Goal: Task Accomplishment & Management: Manage account settings

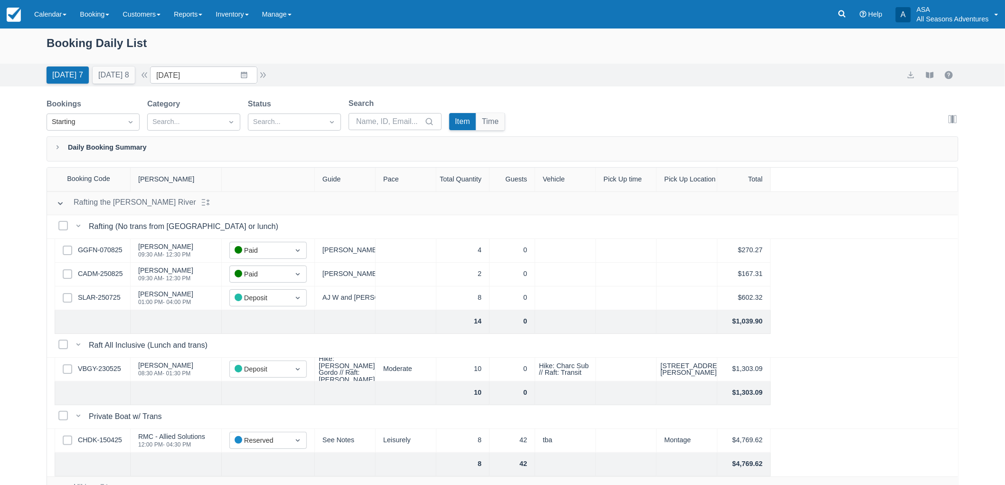
scroll to position [53, 0]
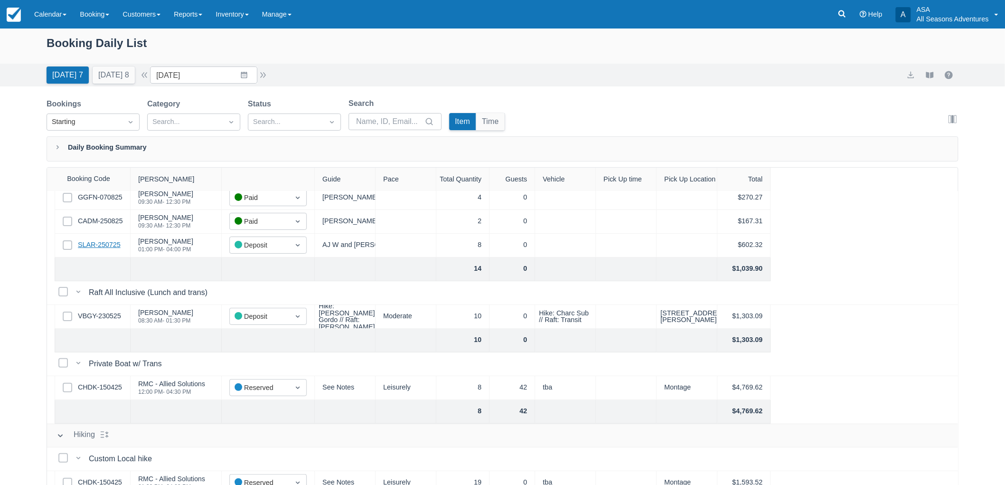
click at [116, 248] on link "SLAR-250725" at bounding box center [99, 245] width 43 height 10
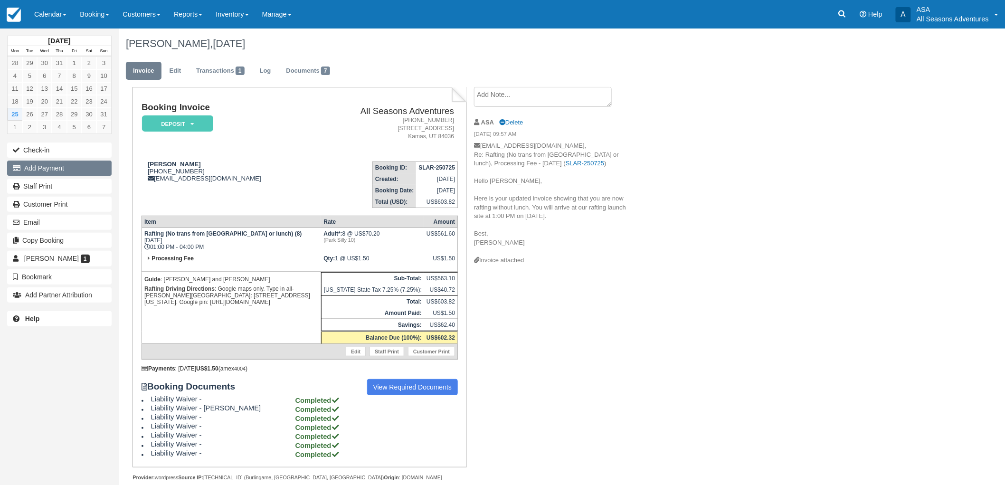
click at [62, 164] on button "Add Payment" at bounding box center [59, 168] width 105 height 15
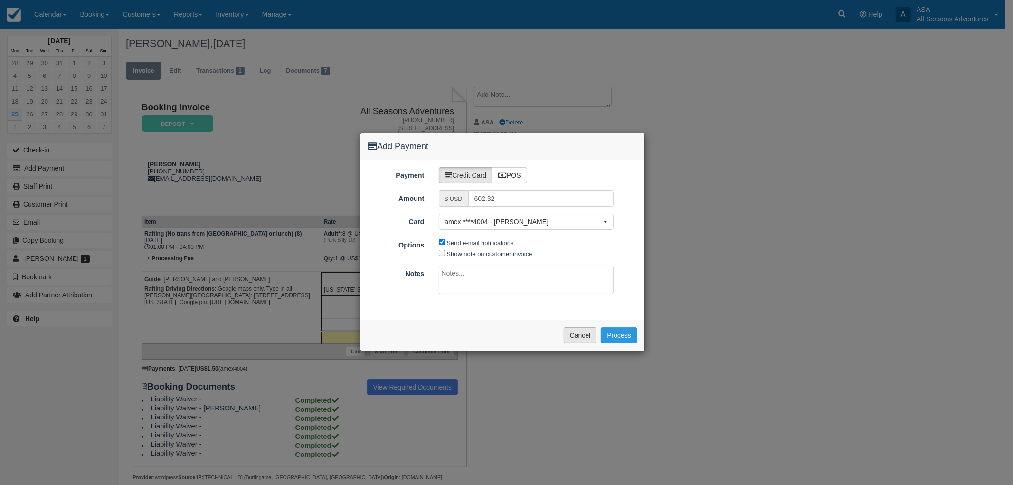
click at [587, 343] on button "Cancel" at bounding box center [580, 335] width 33 height 16
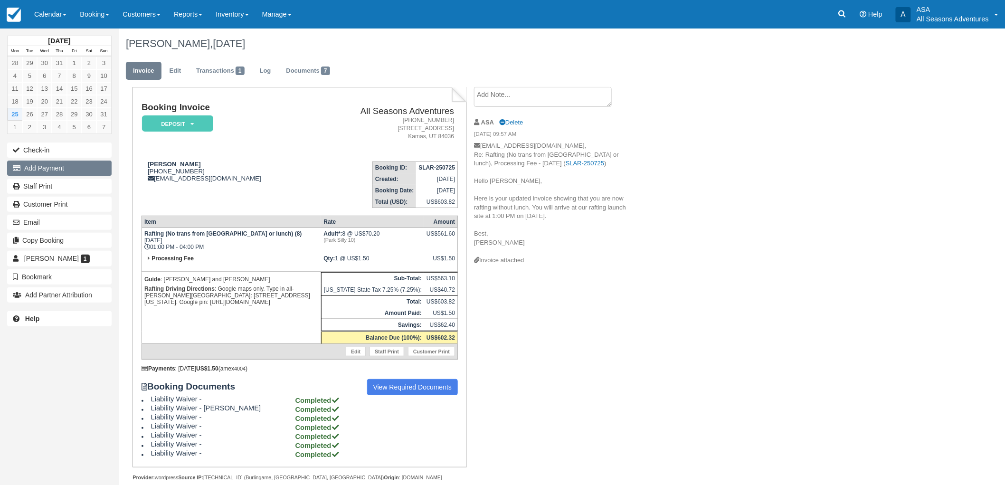
click at [35, 167] on button "Add Payment" at bounding box center [59, 168] width 105 height 15
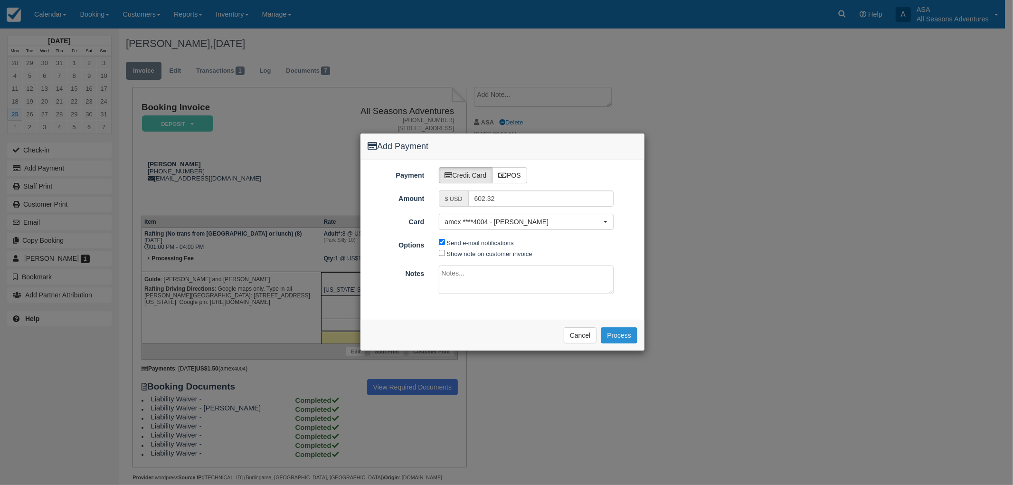
click at [615, 335] on button "Process" at bounding box center [619, 335] width 37 height 16
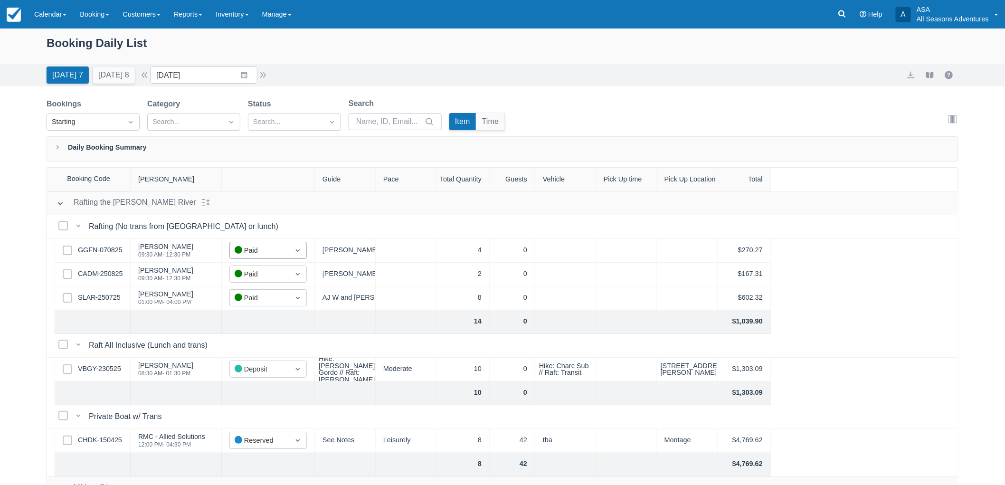
scroll to position [105, 0]
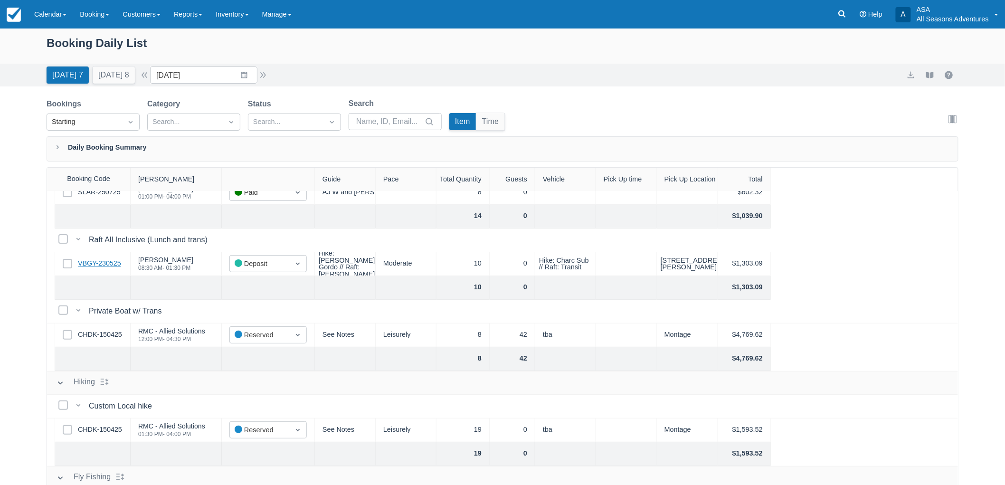
click at [105, 263] on link "VBGY-230525" at bounding box center [99, 263] width 43 height 10
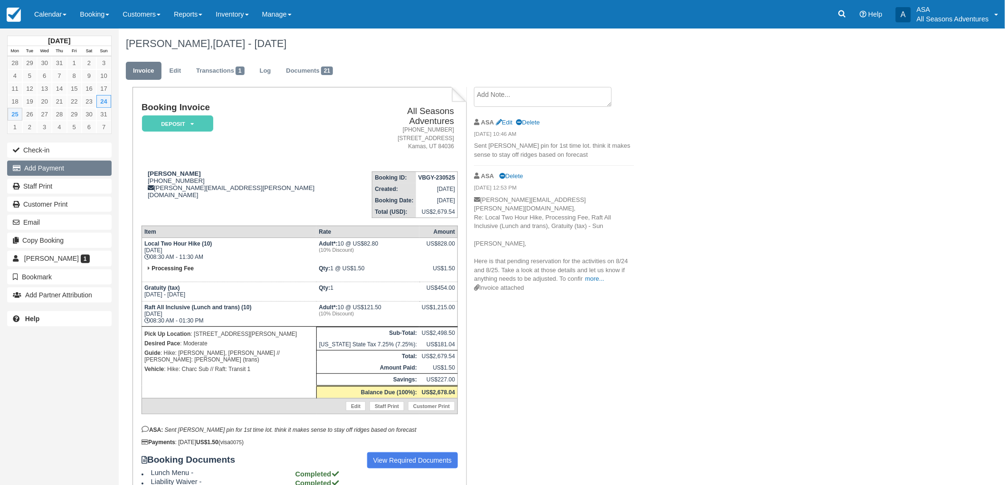
click at [70, 171] on button "Add Payment" at bounding box center [59, 168] width 105 height 15
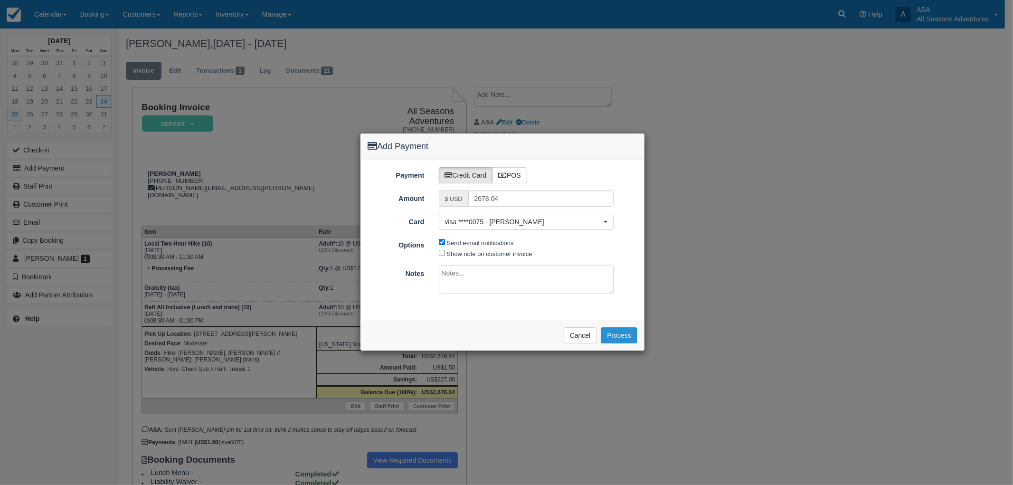
click at [628, 330] on button "Process" at bounding box center [619, 335] width 37 height 16
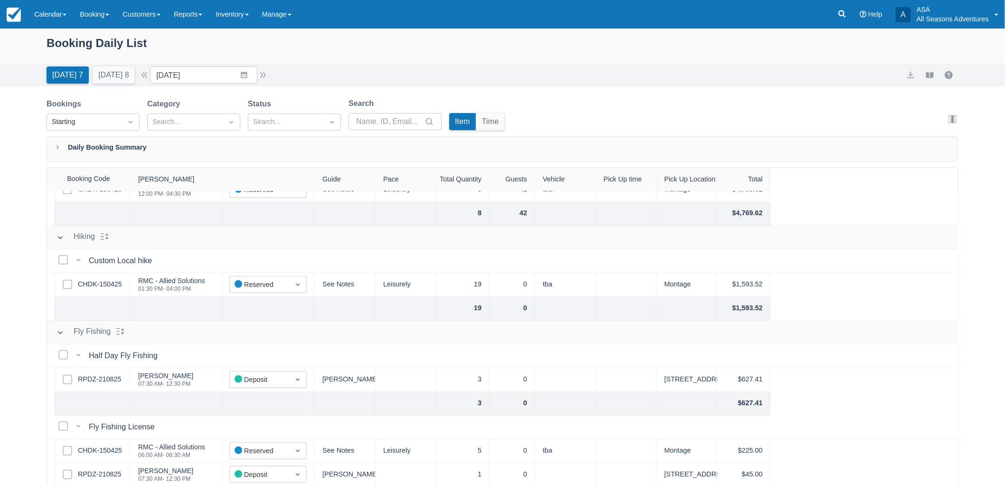
scroll to position [264, 0]
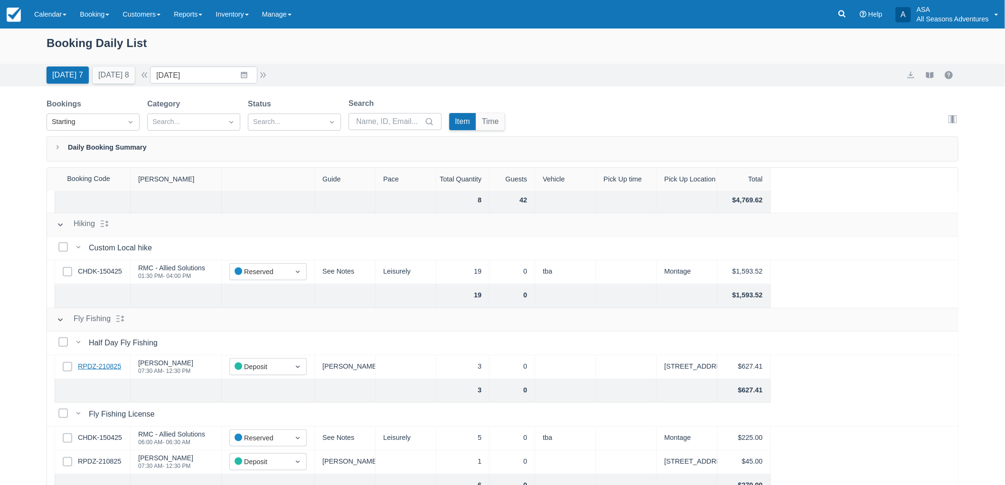
click at [103, 368] on link "RPDZ-210825" at bounding box center [99, 367] width 43 height 10
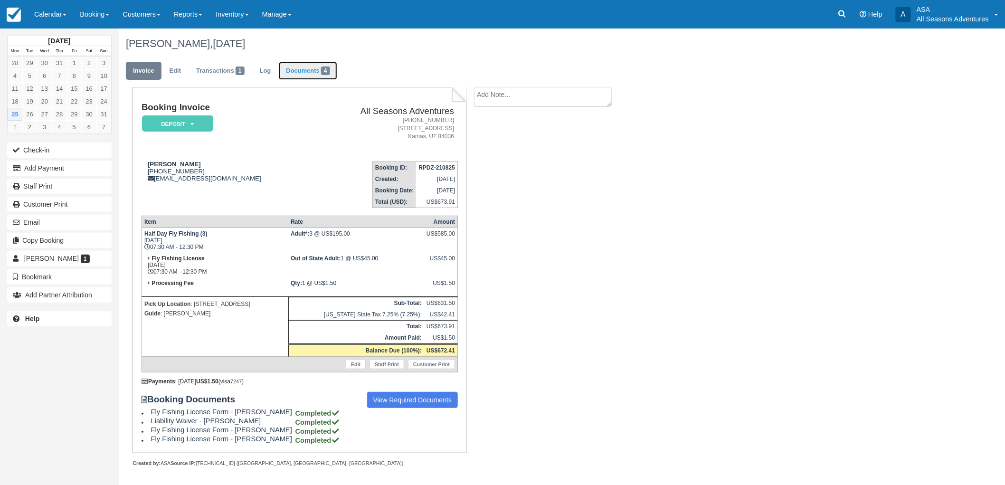
click at [313, 73] on link "Documents 4" at bounding box center [308, 71] width 58 height 19
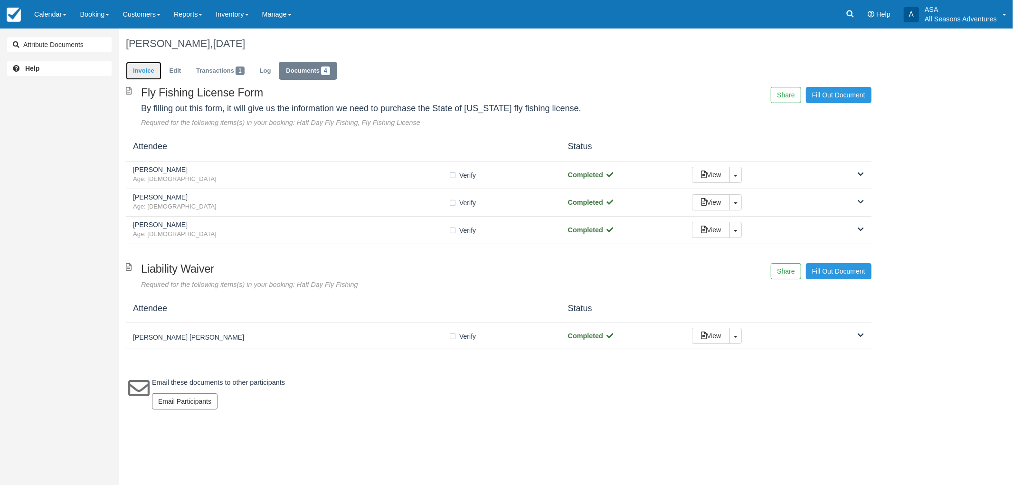
click at [143, 70] on link "Invoice" at bounding box center [144, 71] width 36 height 19
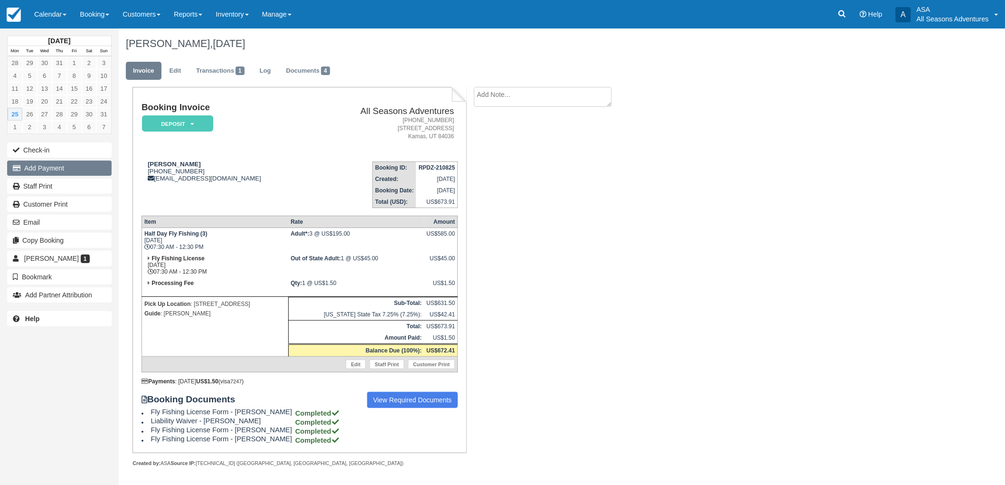
click at [74, 163] on button "Add Payment" at bounding box center [59, 168] width 105 height 15
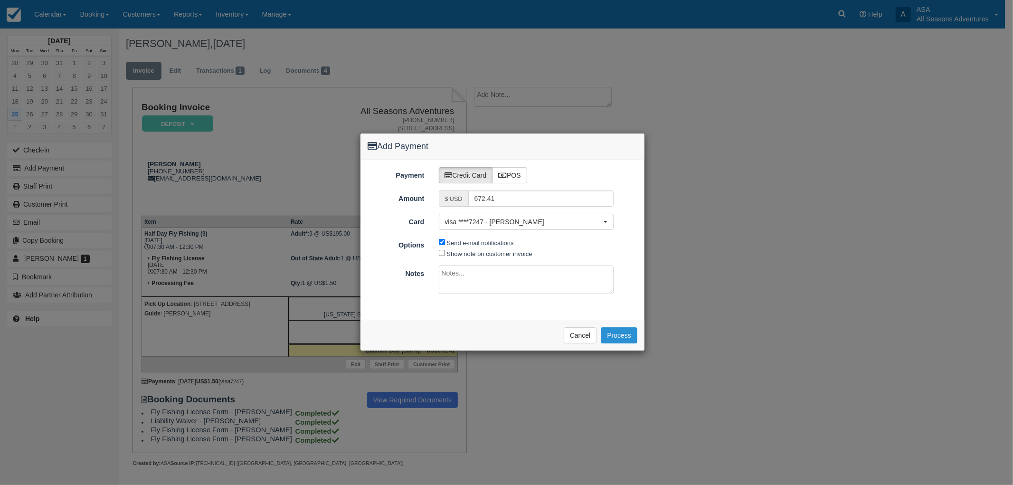
click at [620, 331] on button "Process" at bounding box center [619, 335] width 37 height 16
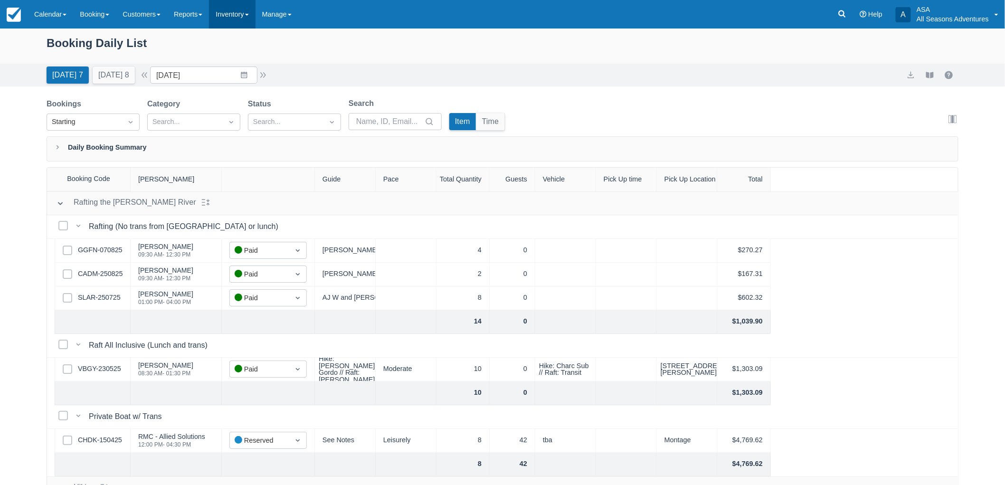
click at [240, 26] on link "Inventory" at bounding box center [232, 14] width 46 height 29
click at [200, 18] on link "Reports" at bounding box center [188, 14] width 42 height 29
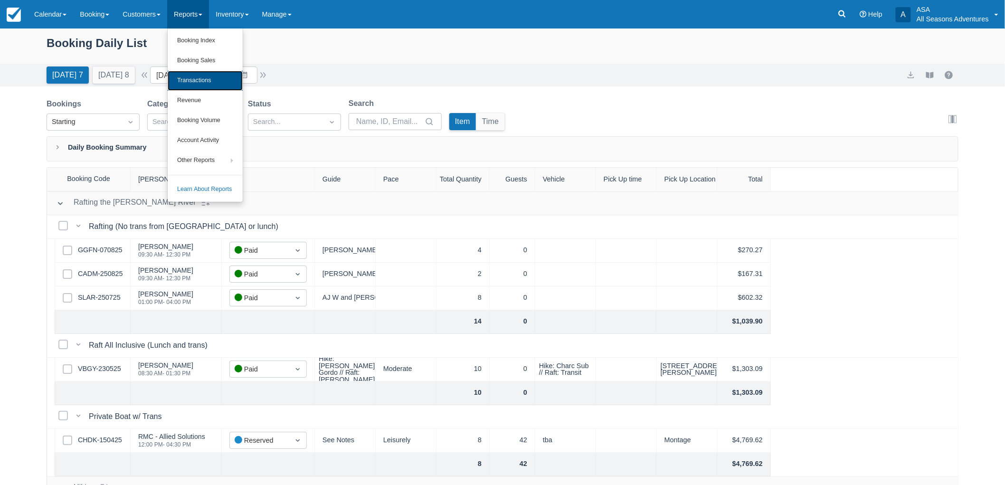
click at [201, 81] on link "Transactions" at bounding box center [205, 81] width 75 height 20
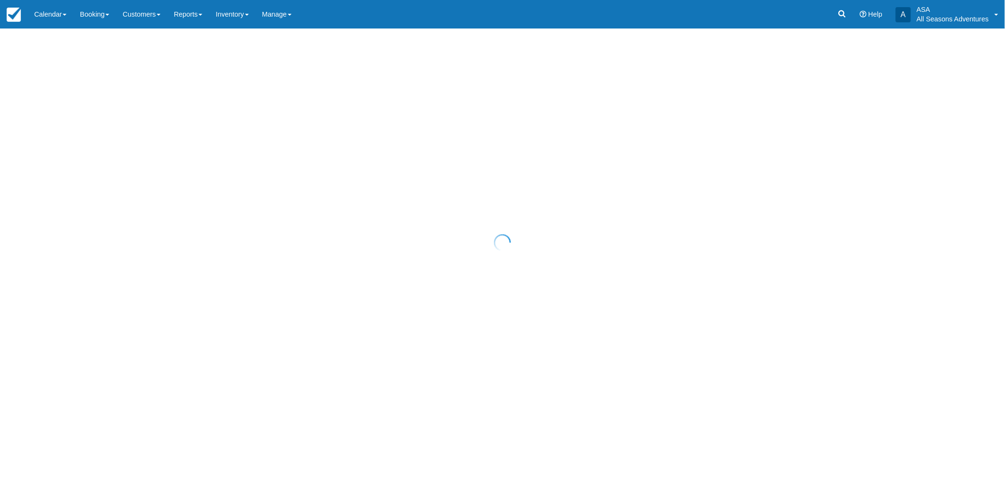
select select "10"
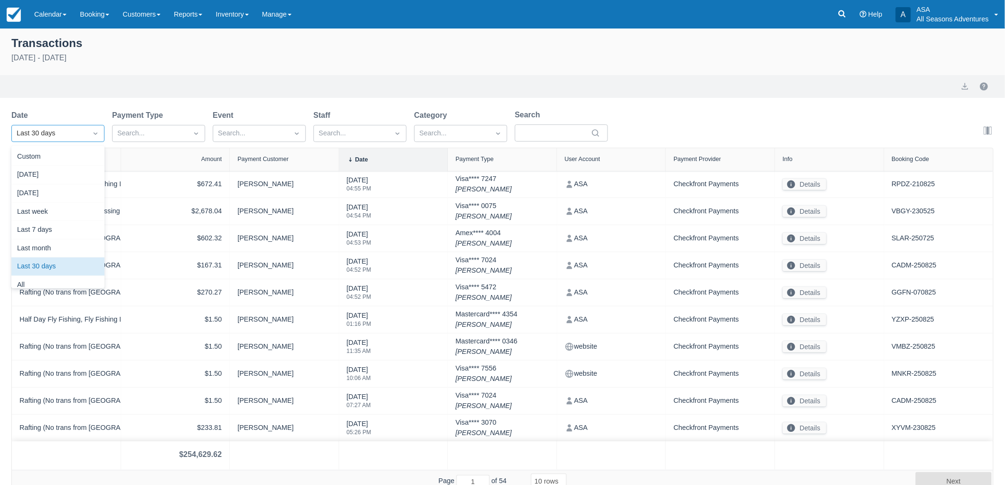
click at [93, 140] on div at bounding box center [95, 133] width 17 height 13
click at [38, 175] on div "Today" at bounding box center [57, 175] width 93 height 19
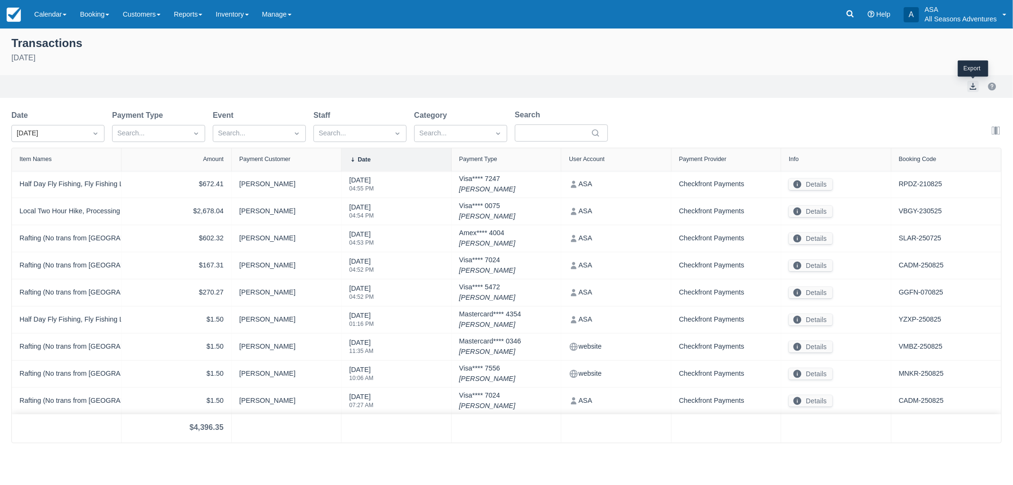
click at [975, 83] on button "export" at bounding box center [973, 86] width 11 height 11
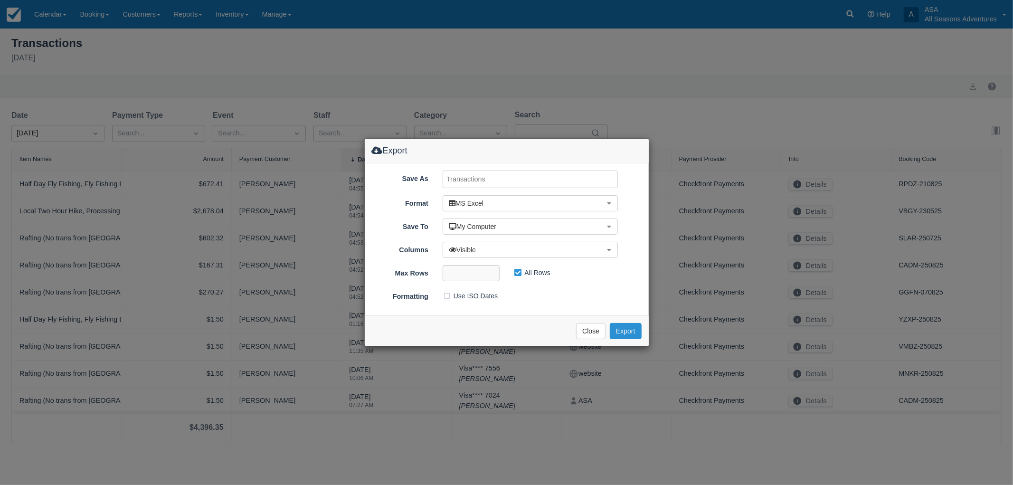
click at [624, 331] on button "Export" at bounding box center [625, 331] width 31 height 16
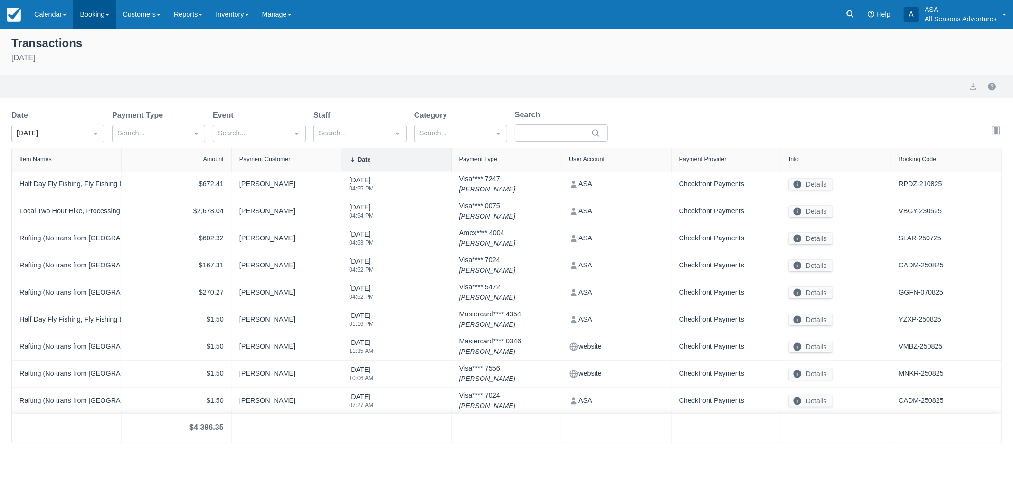
click at [101, 12] on link "Booking" at bounding box center [94, 14] width 43 height 29
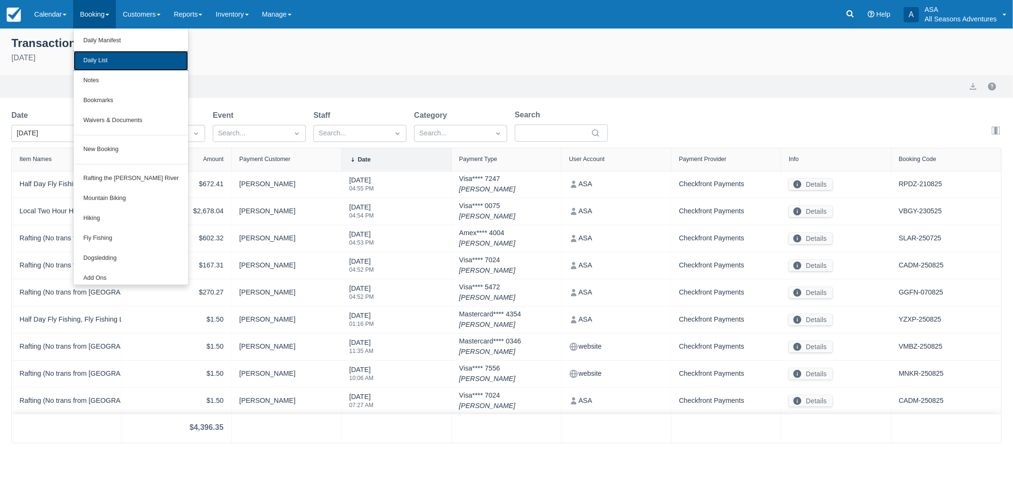
click at [95, 65] on link "Daily List" at bounding box center [131, 61] width 114 height 20
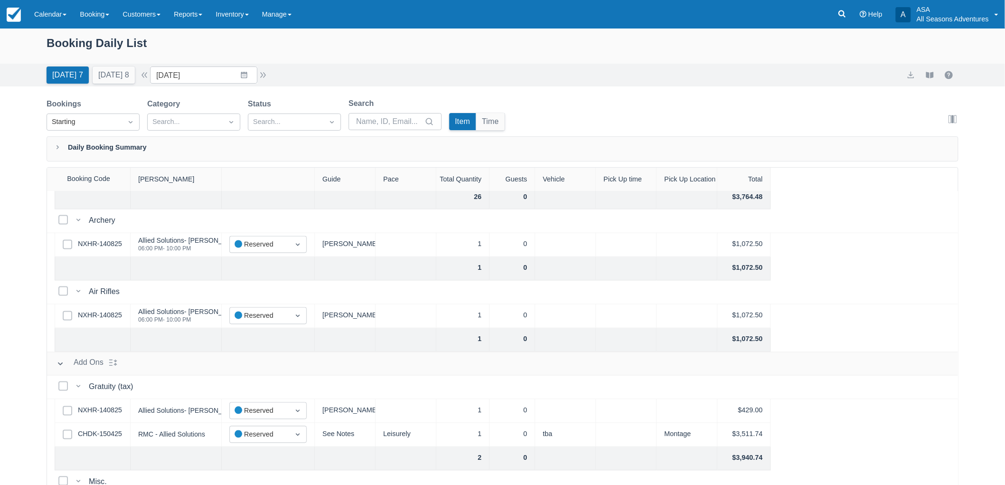
scroll to position [775, 0]
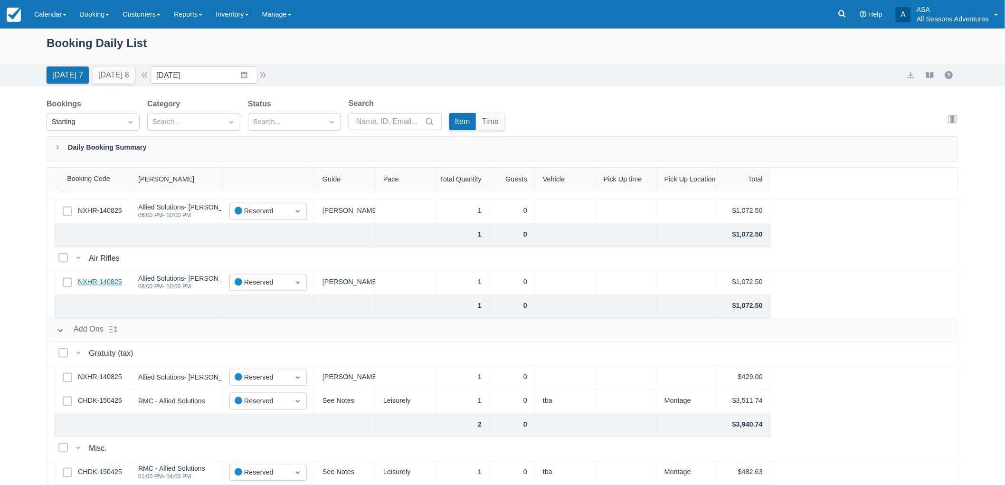
click at [119, 286] on link "NXHR-140825" at bounding box center [100, 282] width 44 height 10
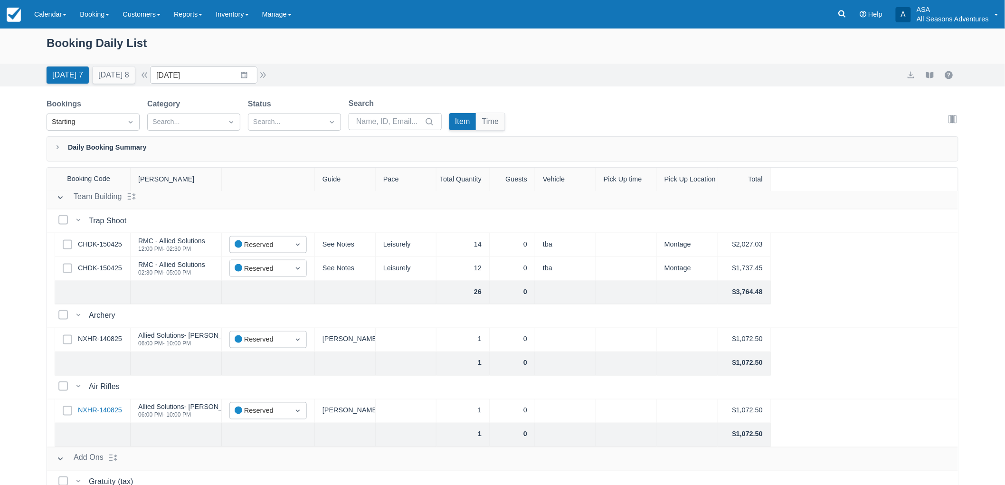
scroll to position [617, 0]
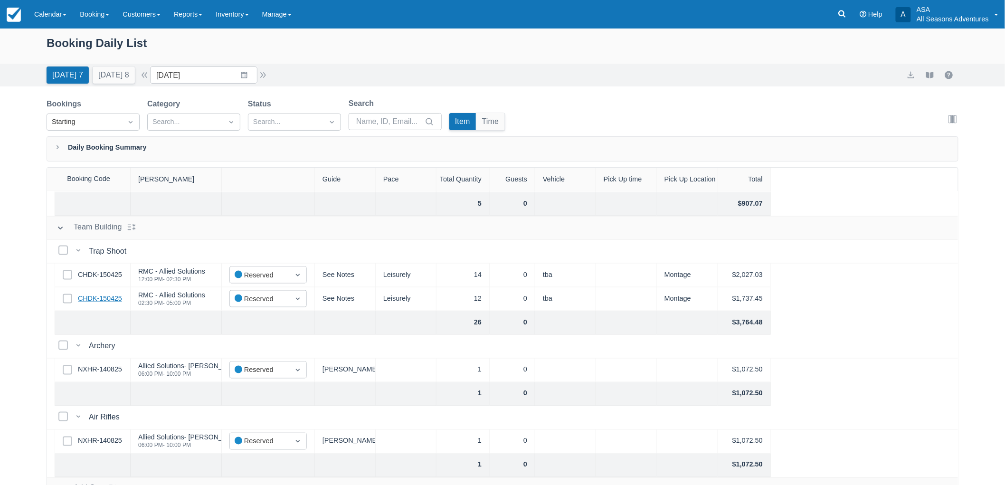
click at [94, 298] on link "CHDK-150425" at bounding box center [100, 299] width 44 height 10
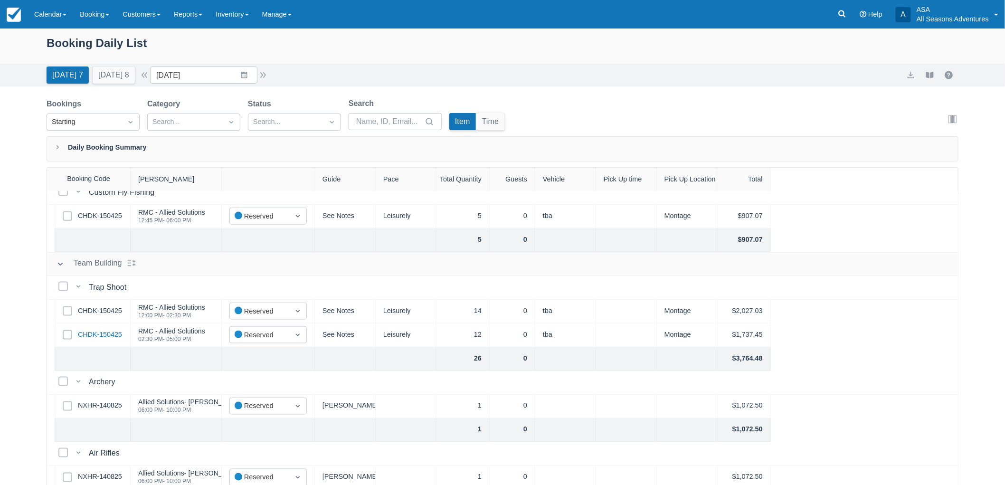
scroll to position [633, 0]
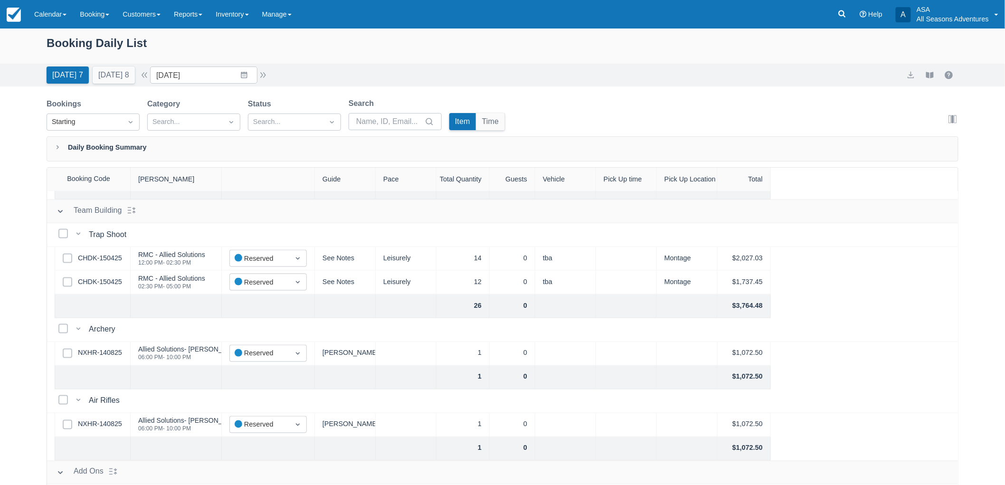
click at [154, 308] on div at bounding box center [176, 307] width 91 height 24
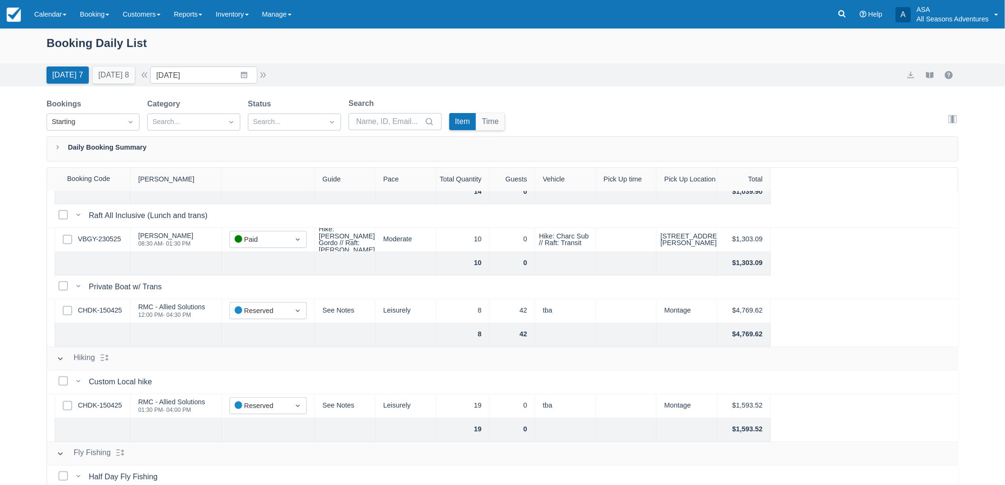
scroll to position [0, 0]
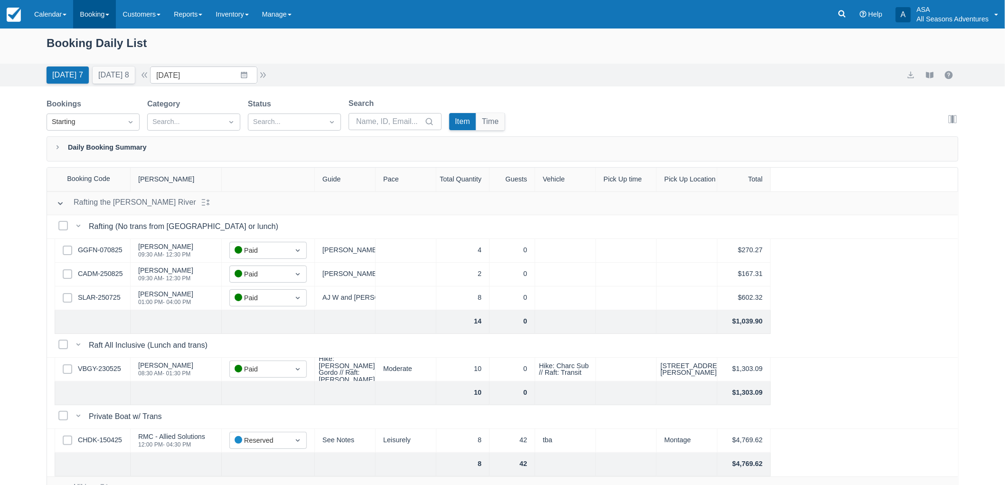
click at [79, 20] on link "Booking" at bounding box center [94, 14] width 43 height 29
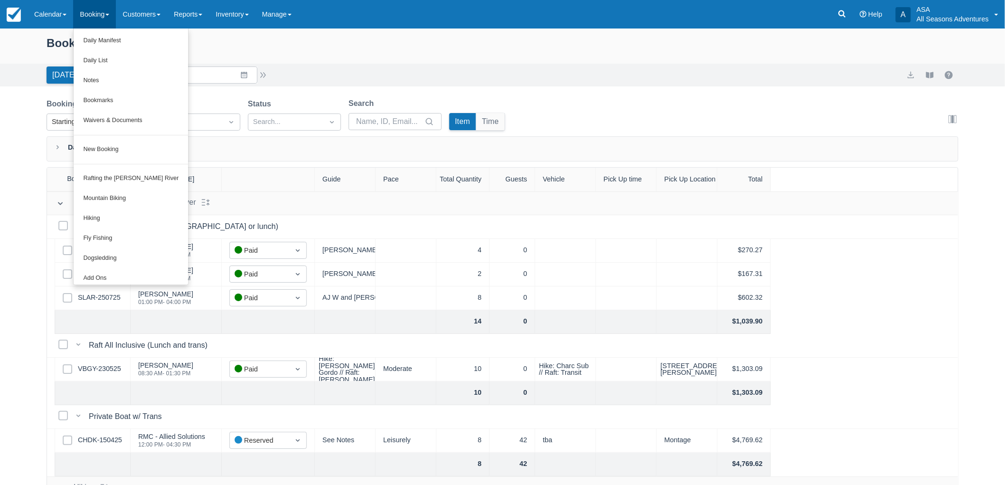
click at [48, 61] on div "Booking Daily List" at bounding box center [503, 48] width 912 height 28
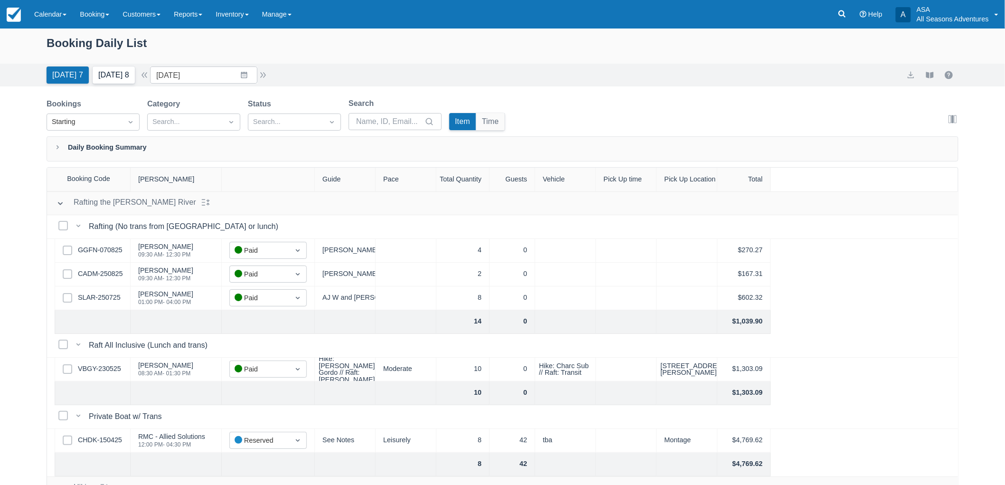
click at [111, 77] on button "Tomorrow 8" at bounding box center [114, 75] width 42 height 17
type input "08/26/25"
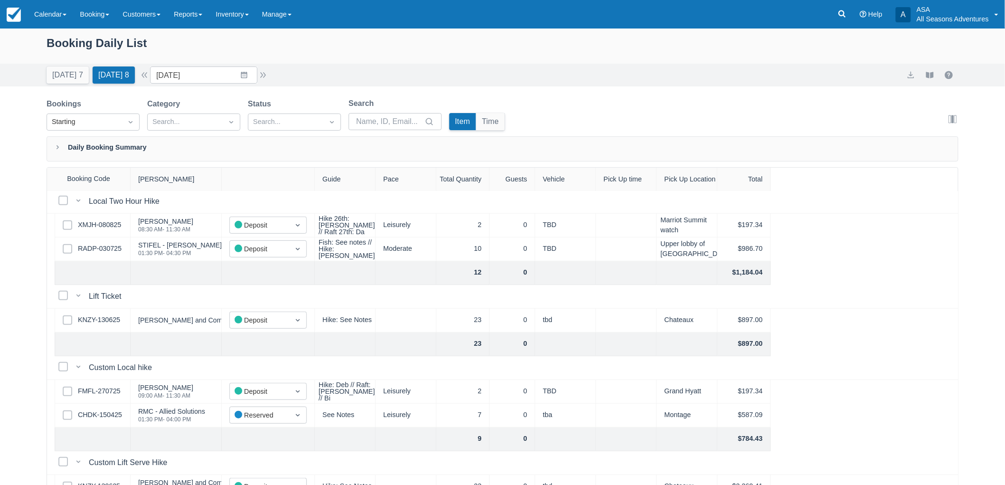
scroll to position [264, 0]
click at [97, 244] on link "RADP-030725" at bounding box center [100, 248] width 44 height 10
click at [87, 417] on link "CHDK-150425" at bounding box center [100, 414] width 44 height 10
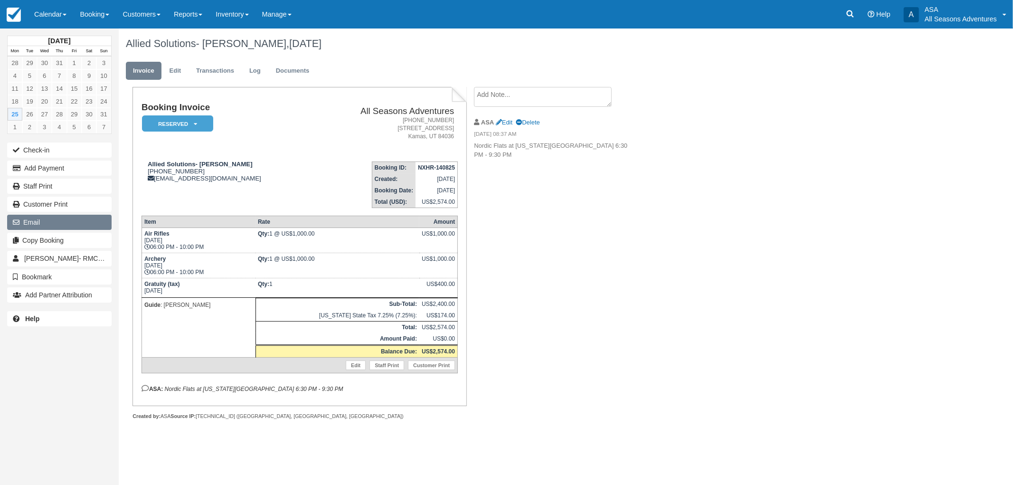
click at [49, 223] on button "Email" at bounding box center [59, 222] width 105 height 15
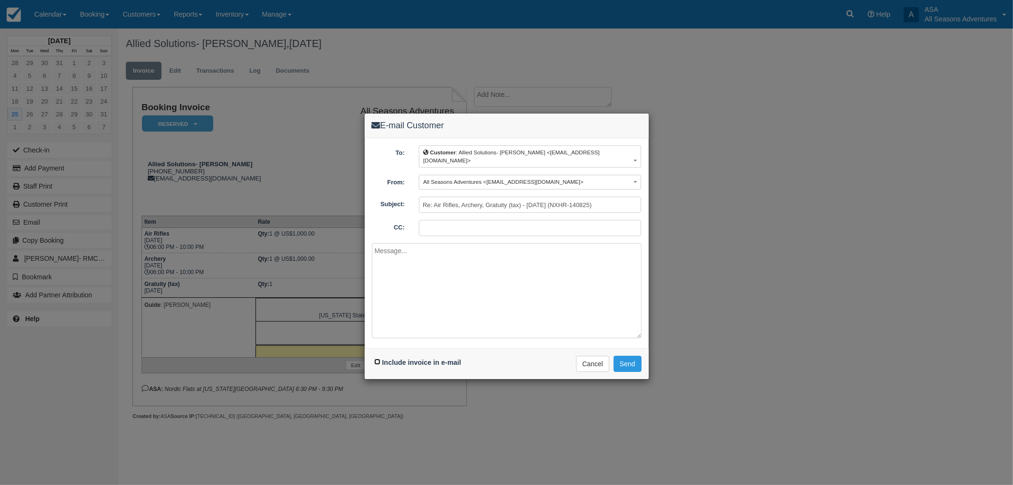
click at [378, 359] on input "Include invoice in e-mail" at bounding box center [377, 362] width 6 height 6
checkbox input "true"
click at [425, 254] on textarea at bounding box center [507, 290] width 270 height 95
click at [452, 243] on textarea "Thank you for your busines!" at bounding box center [507, 290] width 270 height 95
type textarea "Thank you for your business!"
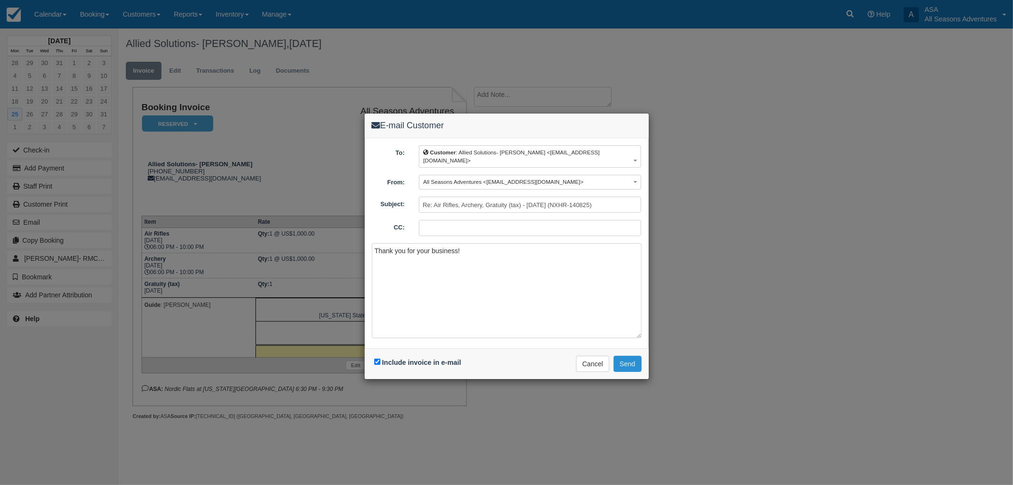
click at [623, 357] on button "Send" at bounding box center [628, 364] width 28 height 16
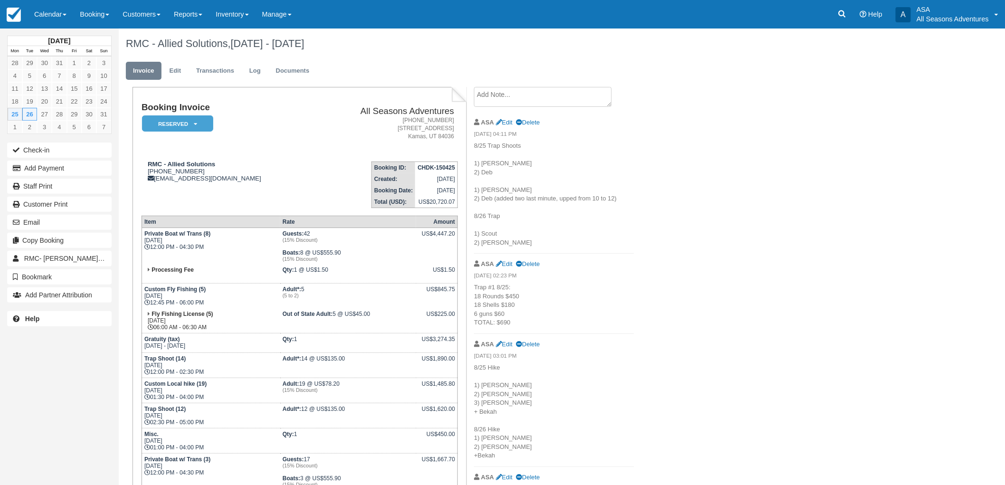
scroll to position [53, 0]
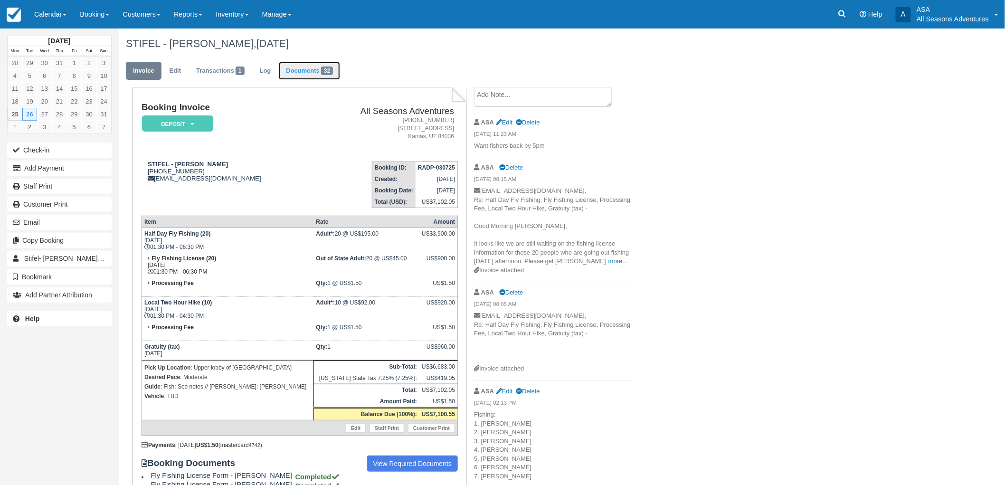
click at [292, 67] on link "Documents 32" at bounding box center [309, 71] width 61 height 19
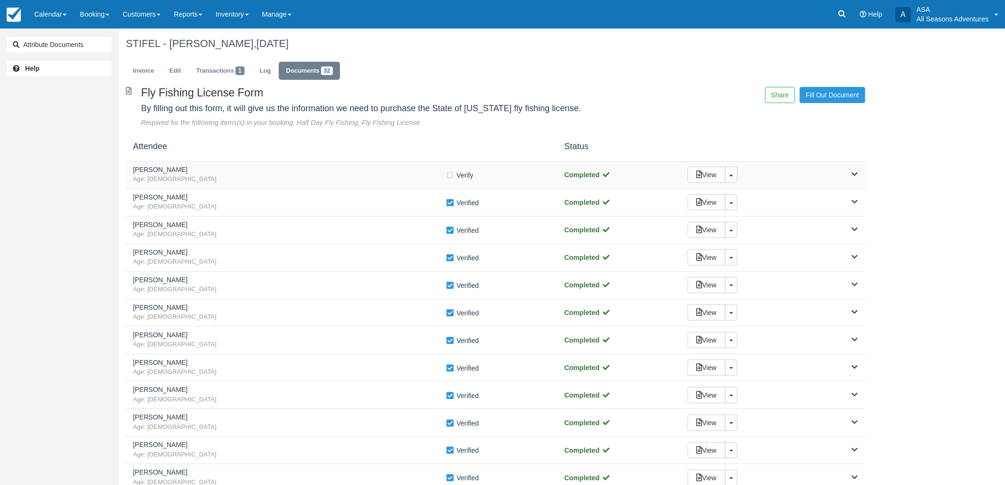
click at [330, 177] on span "Age: [DEMOGRAPHIC_DATA]" at bounding box center [289, 179] width 313 height 9
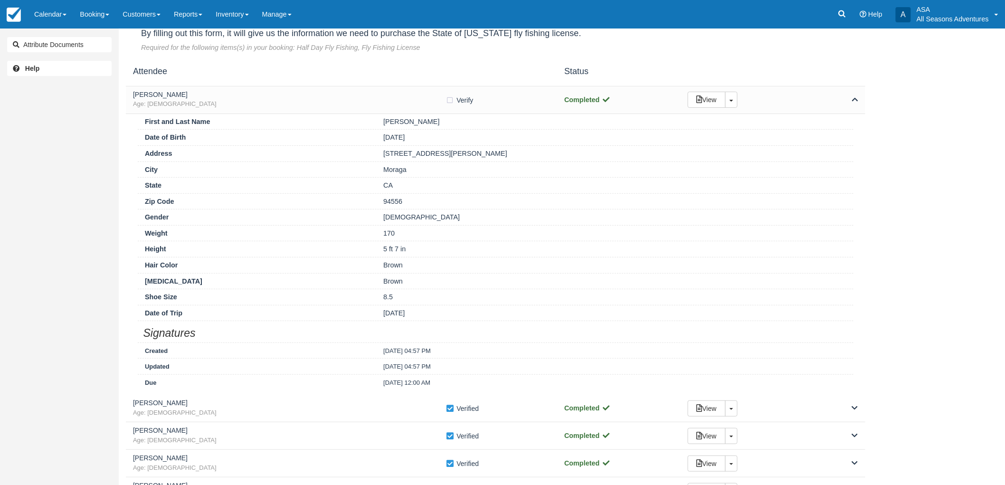
scroll to position [105, 0]
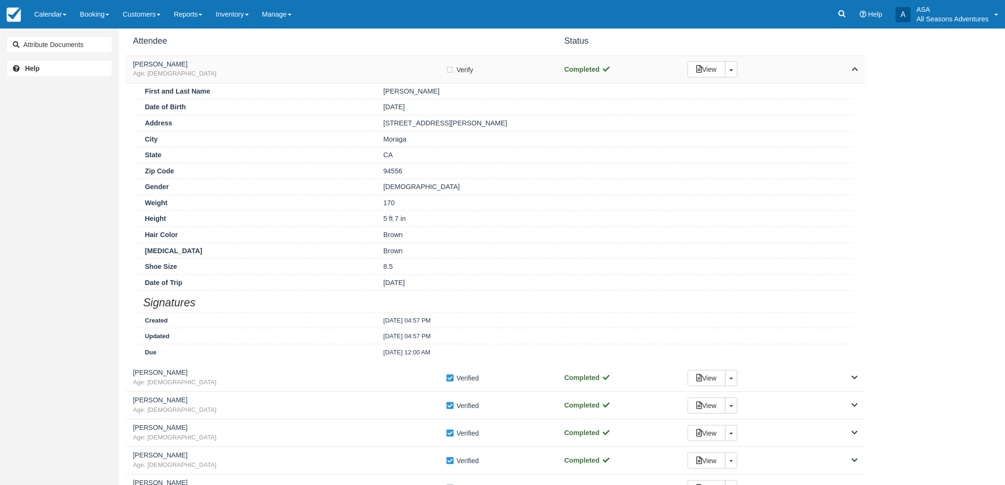
click at [449, 68] on label "Verify Verified" at bounding box center [463, 70] width 34 height 14
checkbox input "true"
click at [302, 75] on span "Age: [DEMOGRAPHIC_DATA]" at bounding box center [289, 73] width 313 height 9
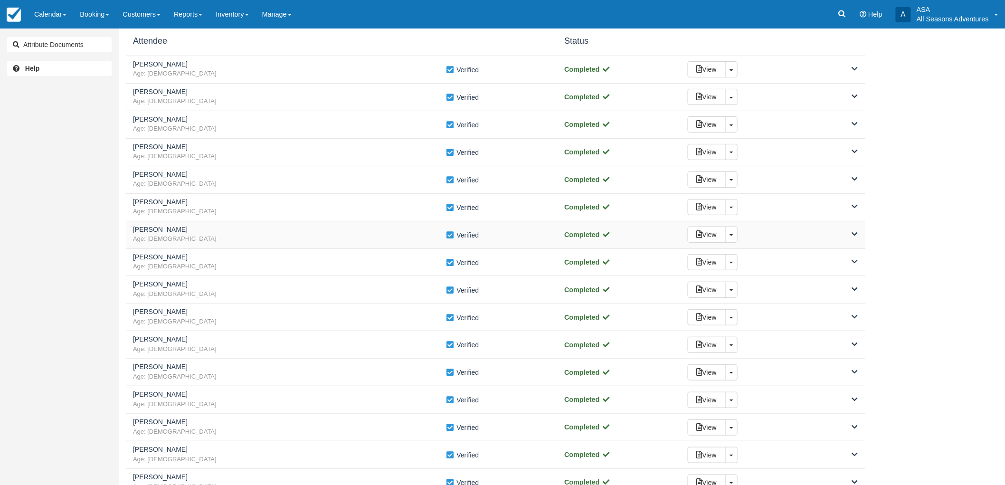
scroll to position [0, 0]
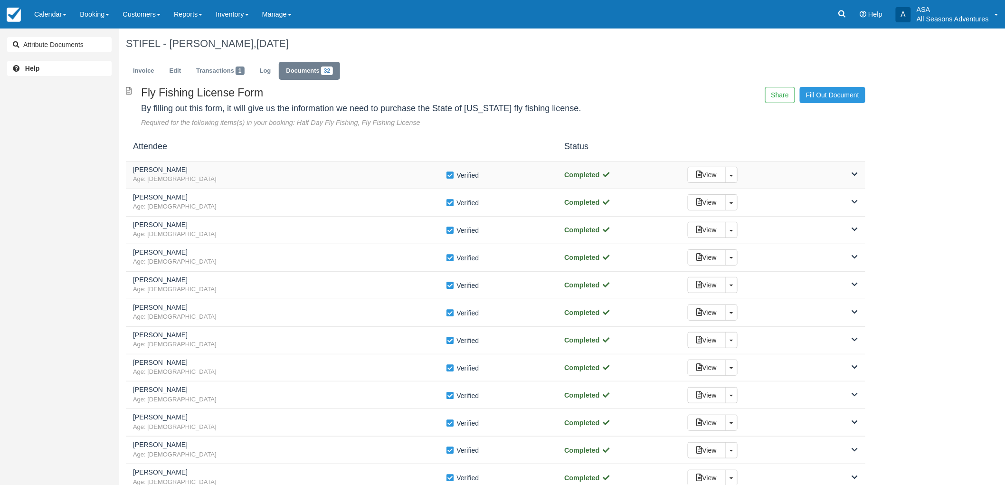
click at [261, 175] on span "Age: 76" at bounding box center [289, 179] width 313 height 9
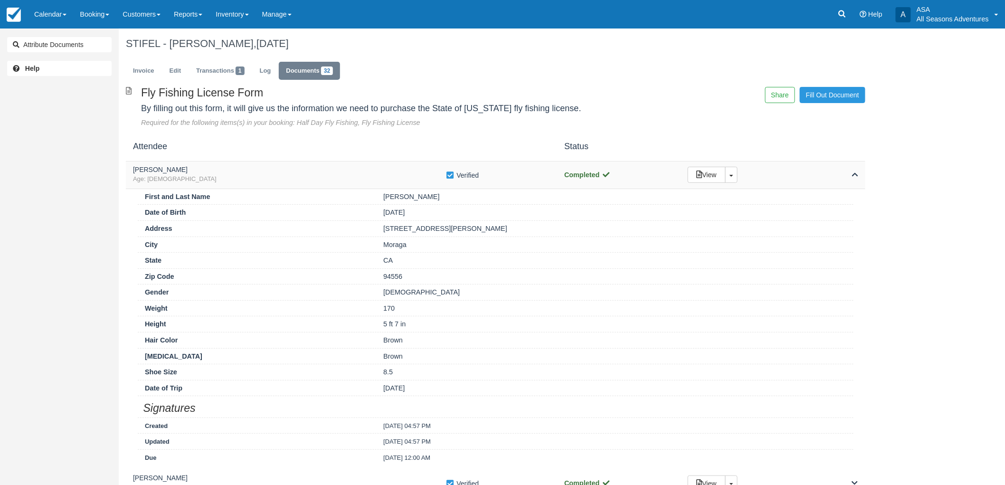
click at [275, 181] on span "Age: 76" at bounding box center [289, 179] width 313 height 9
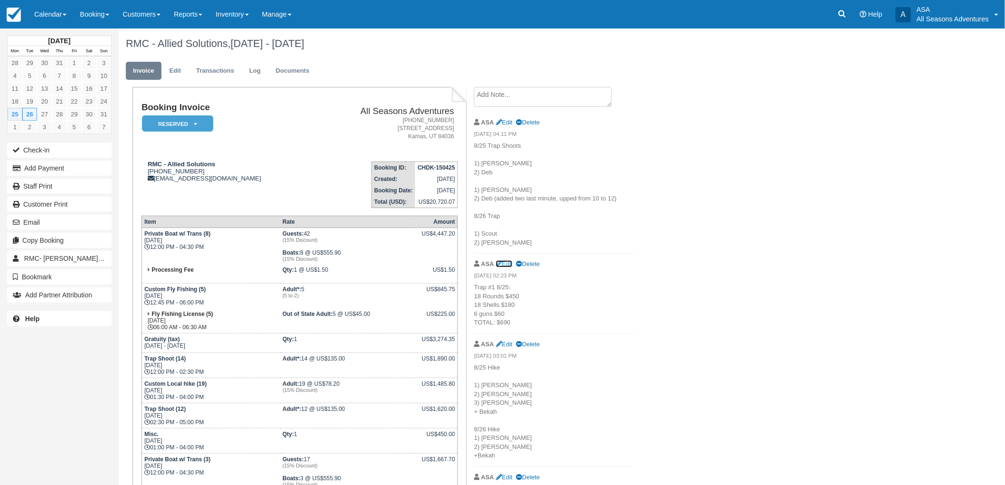
click at [508, 264] on link "Edit" at bounding box center [504, 263] width 17 height 7
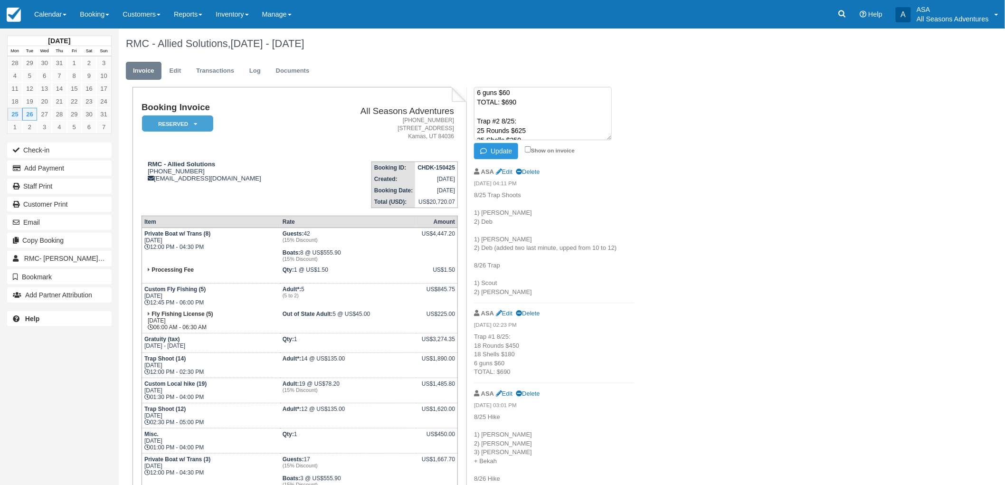
scroll to position [48, 0]
click at [486, 134] on textarea "Trap #1 8/25: 18 Rounds $450 18 Shells $180 6 guns $60 TOTAL: $690 Trap #2 8/25…" at bounding box center [543, 113] width 138 height 53
click at [523, 132] on textarea "Trap #1 8/25: 18 Rounds $450 18 Shells $180 6 guns $60 TOTAL: $690 Trap #2 8/25…" at bounding box center [543, 113] width 138 height 53
type textarea "Trap #1 8/25: 18 Rounds $450 18 Shells $180 6 guns $60 TOTAL: $690 Trap #2 8/25…"
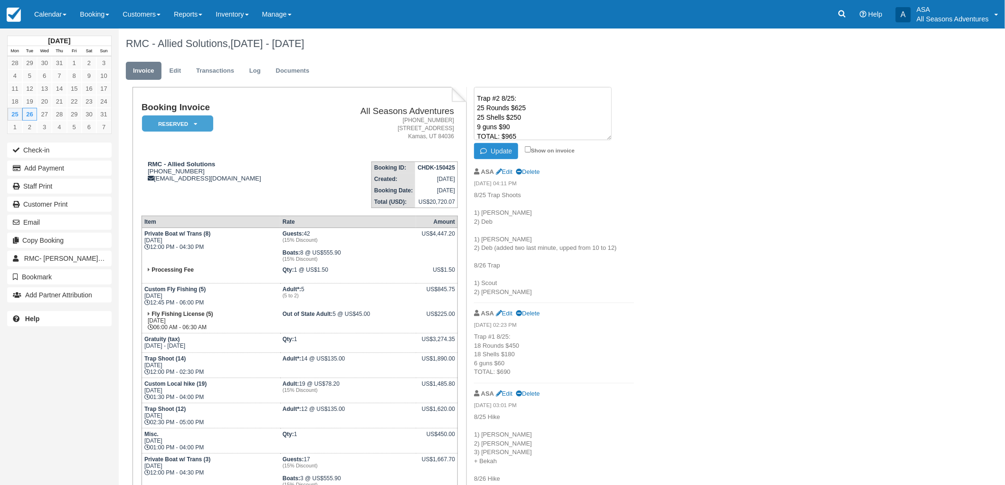
click at [507, 155] on button "Update" at bounding box center [496, 151] width 44 height 16
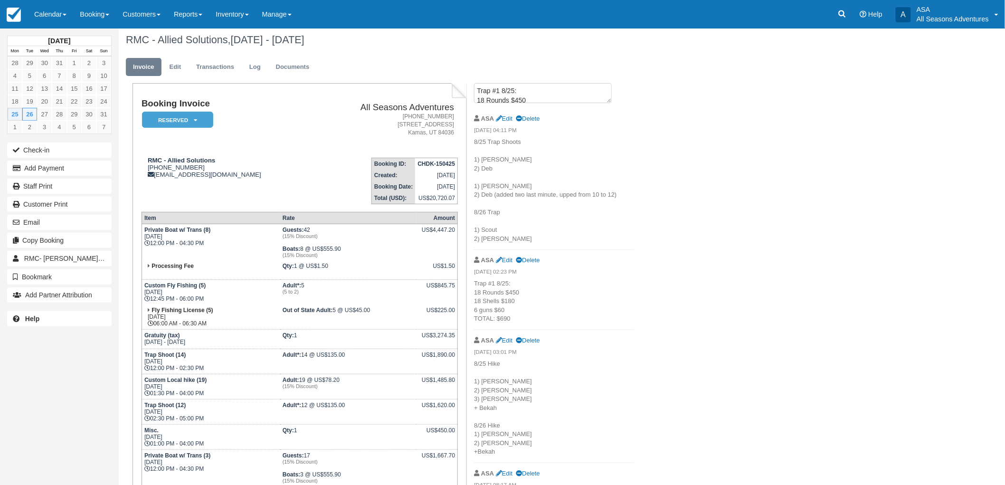
scroll to position [0, 0]
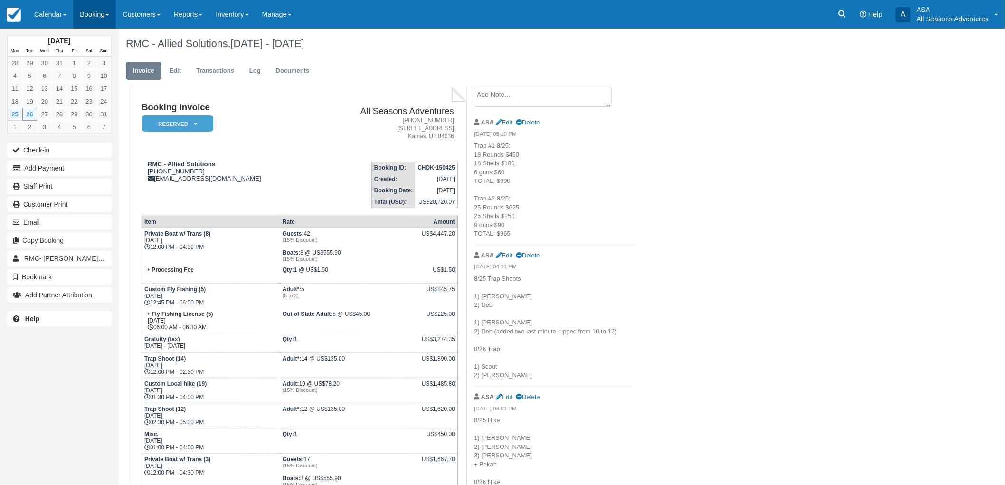
click at [97, 10] on link "Booking" at bounding box center [94, 14] width 43 height 29
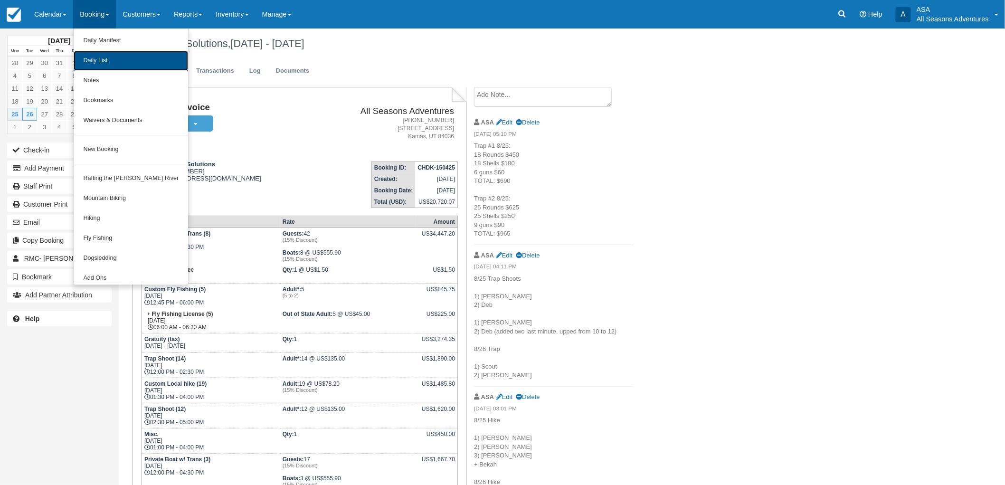
click at [107, 58] on link "Daily List" at bounding box center [131, 61] width 114 height 20
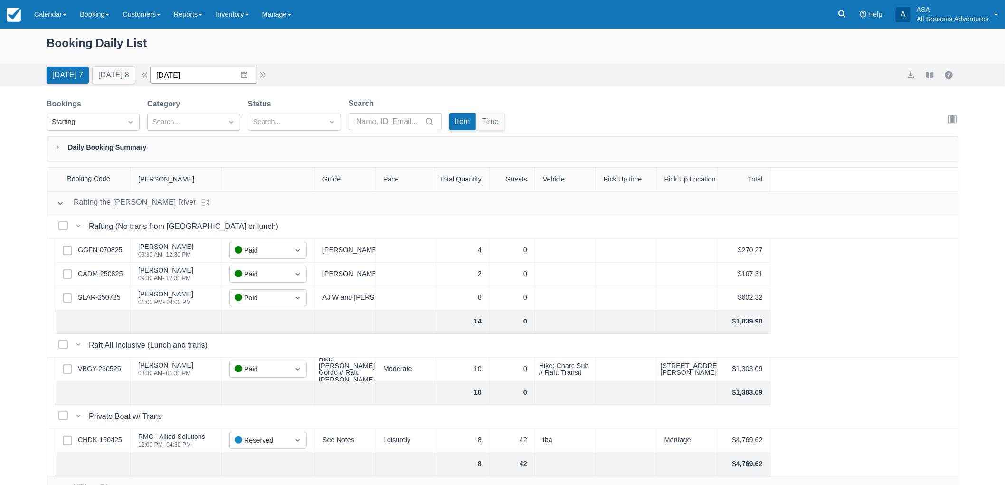
click at [179, 72] on input "08/25/25" at bounding box center [203, 75] width 107 height 17
click at [276, 121] on div "August 2025" at bounding box center [226, 118] width 130 height 41
click at [282, 115] on icon "Move forward to switch to the next month." at bounding box center [281, 114] width 9 height 9
click at [217, 207] on td "23" at bounding box center [207, 202] width 19 height 18
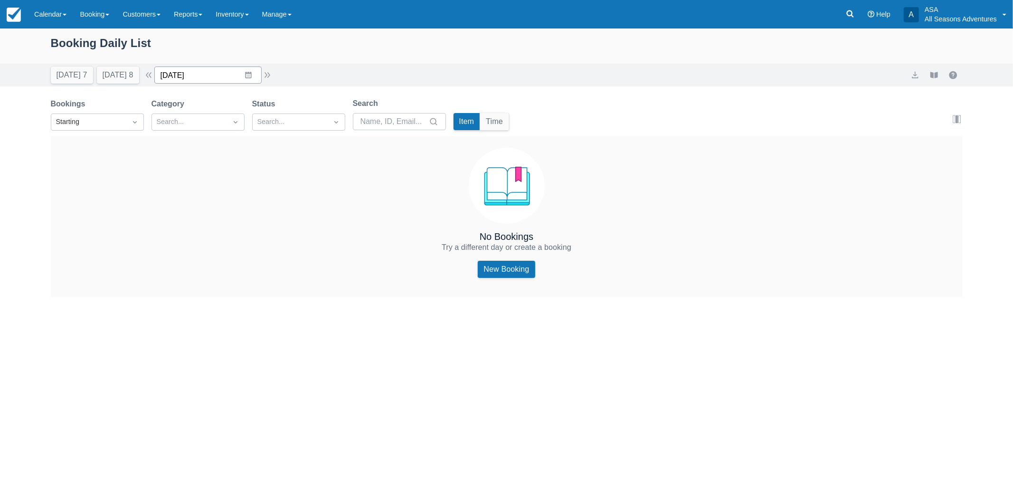
click at [191, 76] on input "09/23/25" at bounding box center [207, 75] width 107 height 17
click at [176, 221] on td "28" at bounding box center [174, 220] width 19 height 18
click at [70, 68] on button "Today 7" at bounding box center [72, 75] width 42 height 17
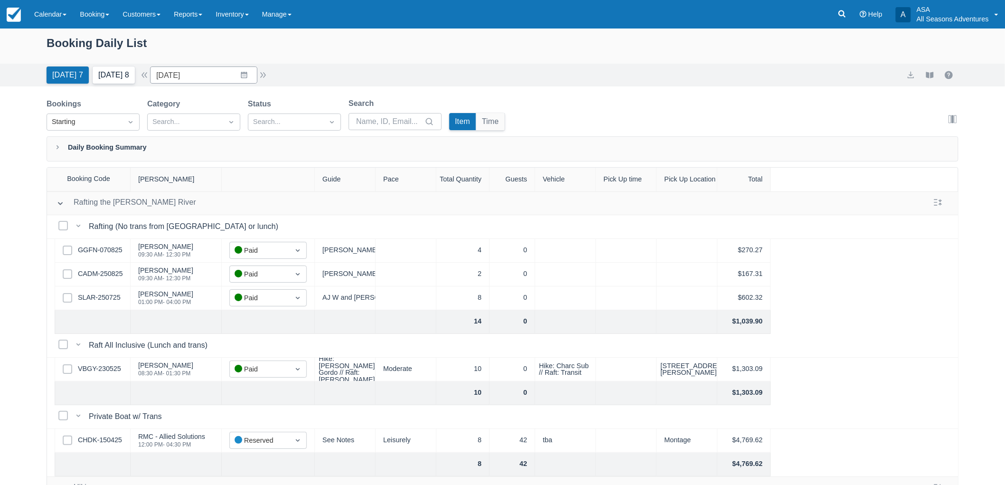
click at [98, 76] on button "Tomorrow 8" at bounding box center [114, 75] width 42 height 17
type input "[DATE]"
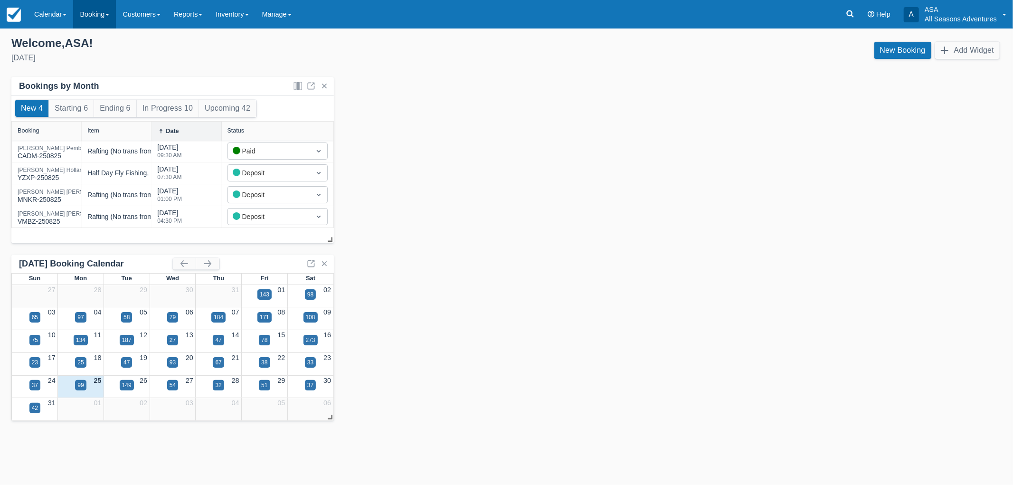
click at [99, 12] on link "Booking" at bounding box center [94, 14] width 43 height 29
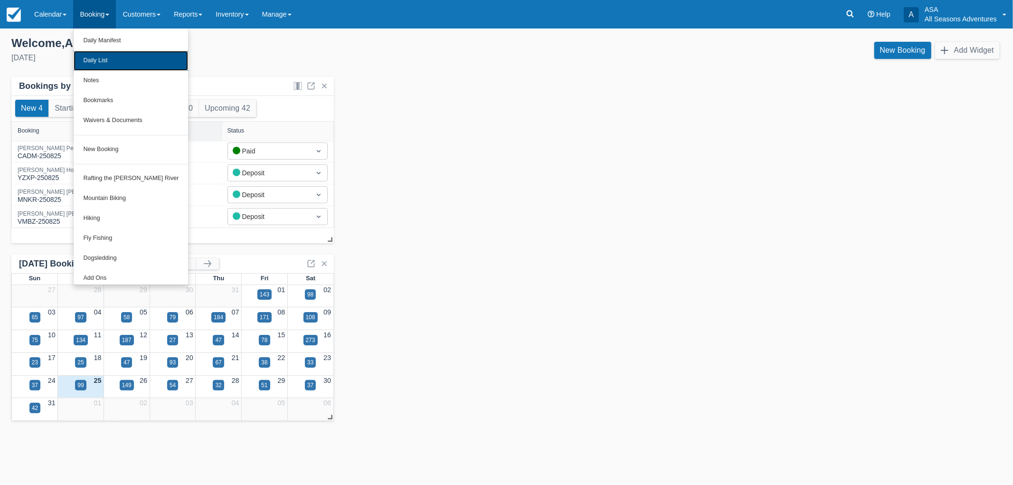
click at [100, 68] on link "Daily List" at bounding box center [131, 61] width 114 height 20
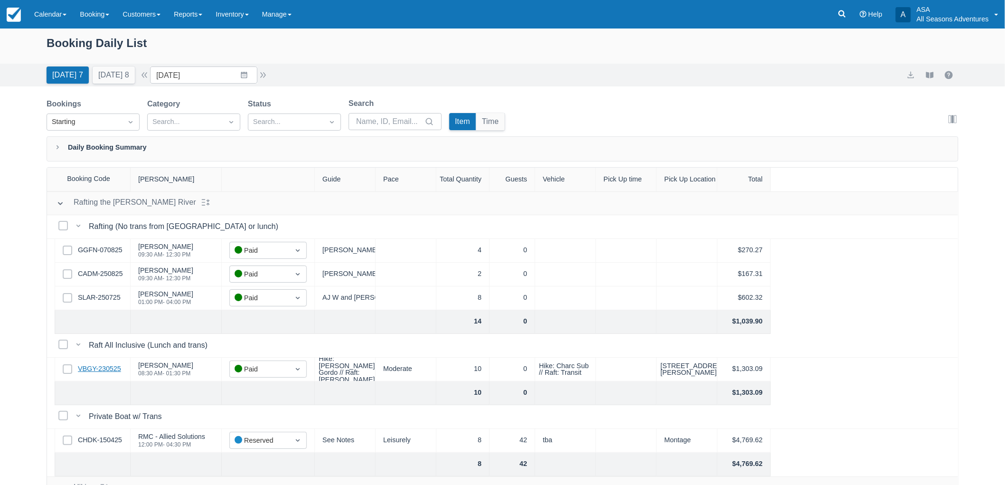
click at [118, 368] on link "VBGY-230525" at bounding box center [99, 369] width 43 height 10
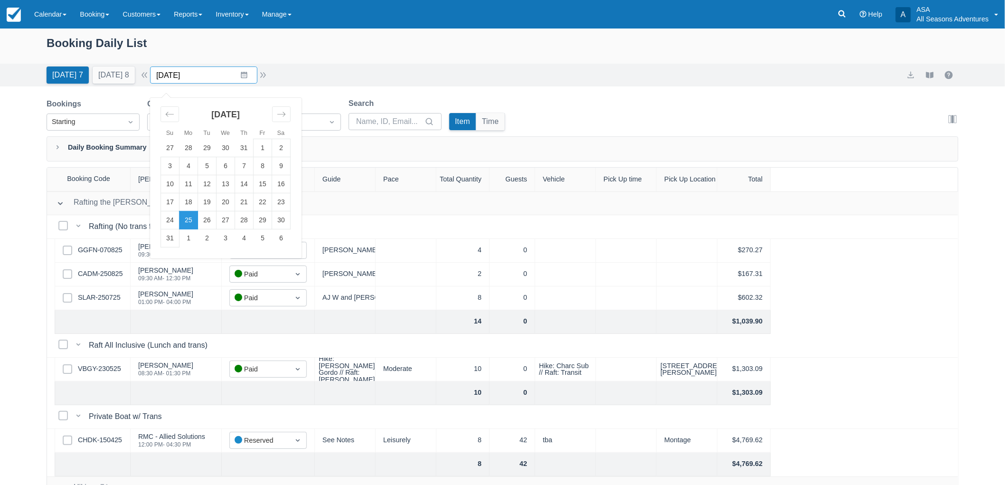
click at [202, 72] on input "08/25/25" at bounding box center [203, 75] width 107 height 17
click at [265, 220] on td "29" at bounding box center [263, 220] width 19 height 18
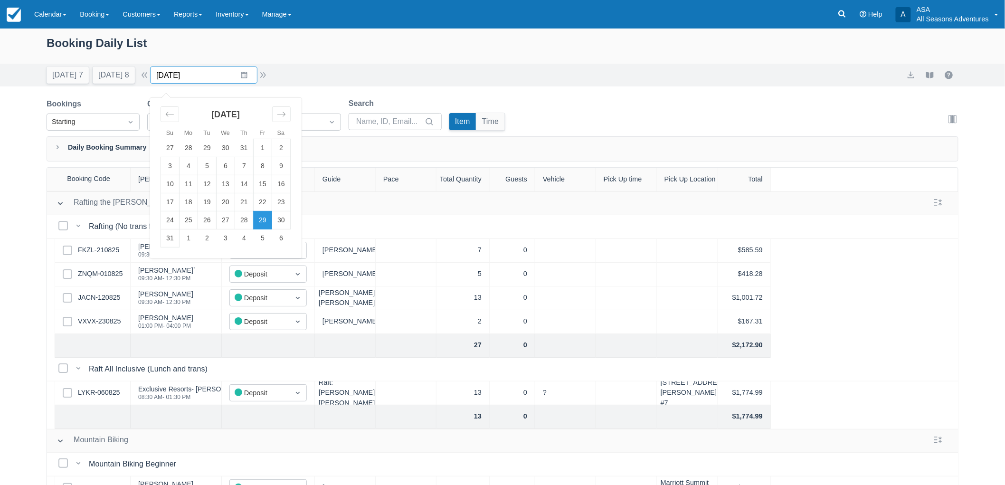
click at [246, 75] on input "08/29/25" at bounding box center [203, 75] width 107 height 17
click at [230, 222] on td "27" at bounding box center [226, 220] width 19 height 18
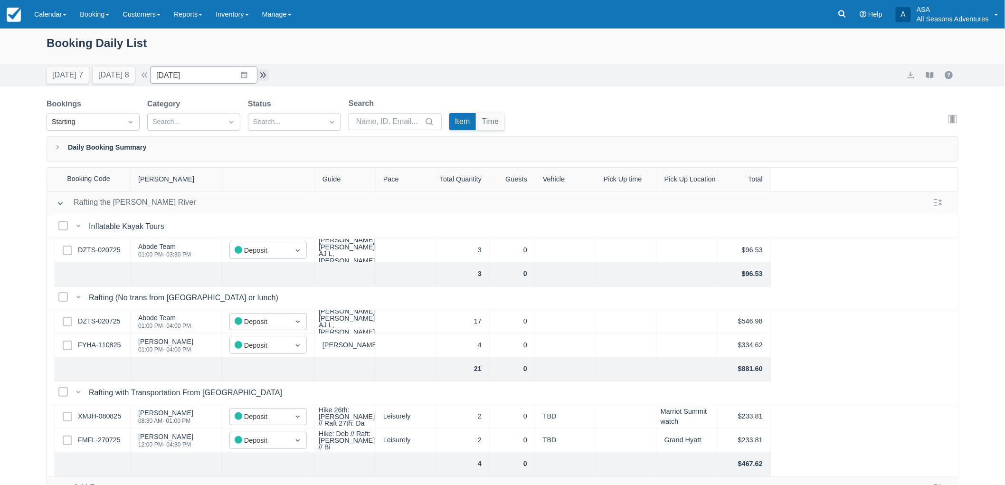
click at [268, 76] on button "button" at bounding box center [262, 74] width 11 height 11
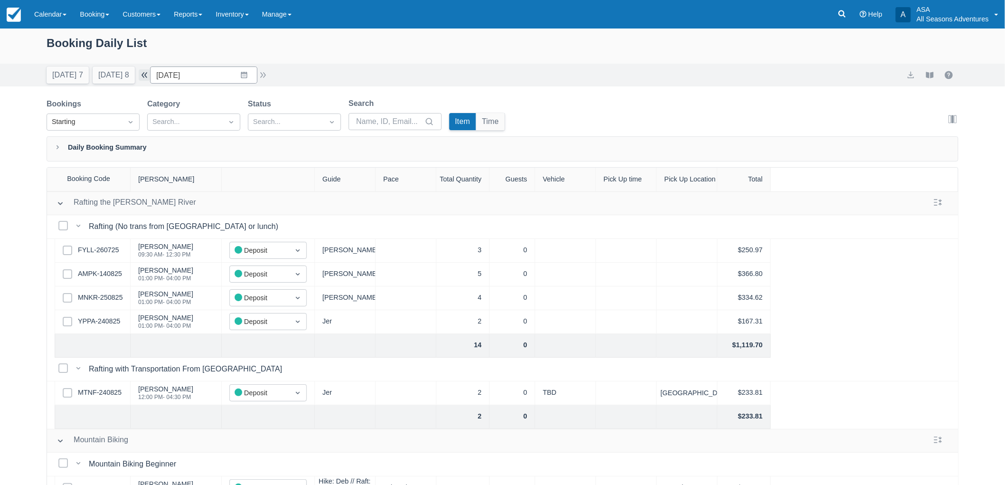
click at [147, 73] on button "button" at bounding box center [144, 74] width 11 height 11
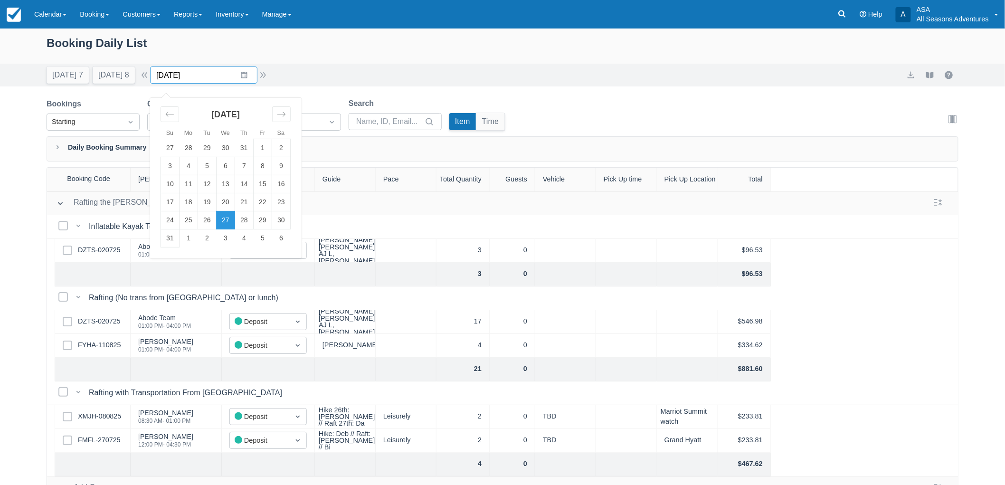
click at [243, 79] on input "08/27/25" at bounding box center [203, 75] width 107 height 17
click at [269, 216] on td "29" at bounding box center [263, 220] width 19 height 18
type input "08/29/25"
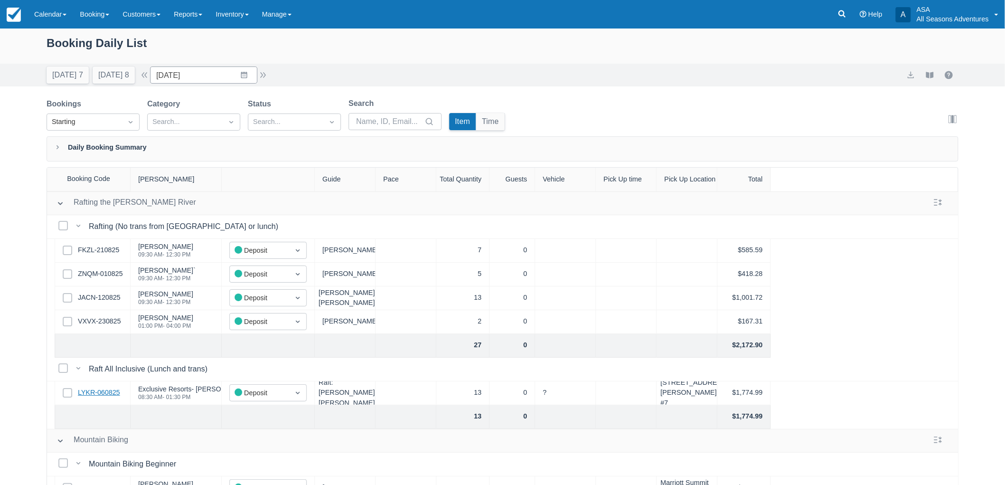
click at [106, 393] on link "LYKR-060825" at bounding box center [99, 393] width 42 height 10
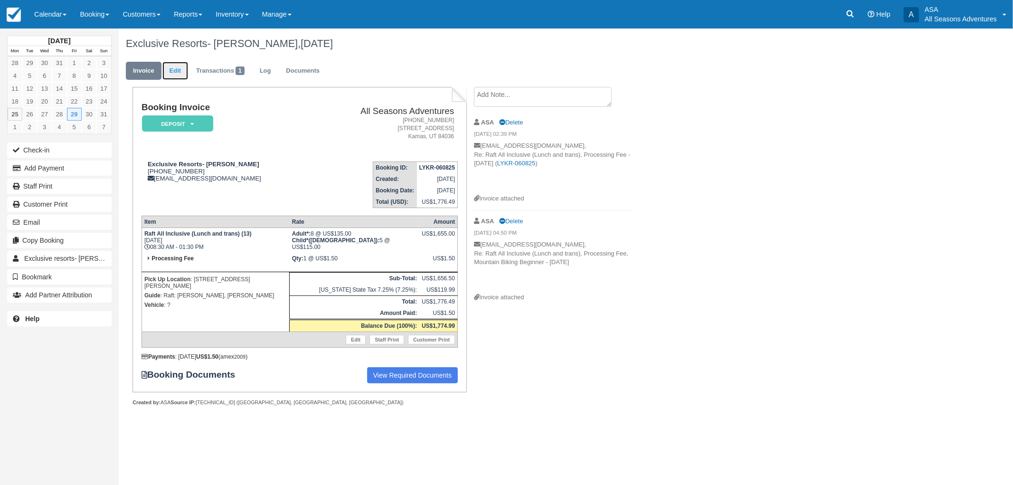
click at [181, 74] on link "Edit" at bounding box center [175, 71] width 26 height 19
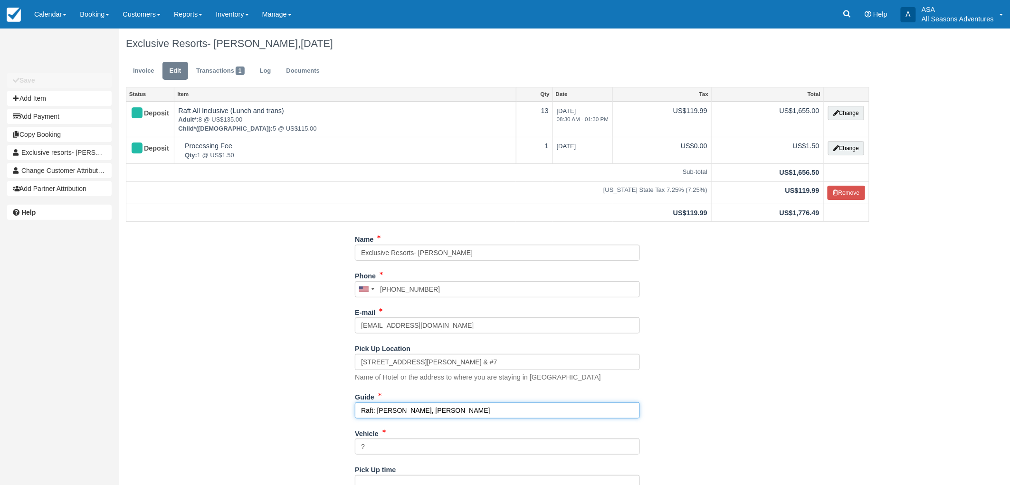
click at [445, 414] on input "Raft: Mitch, Hannah, Dan W" at bounding box center [497, 410] width 285 height 16
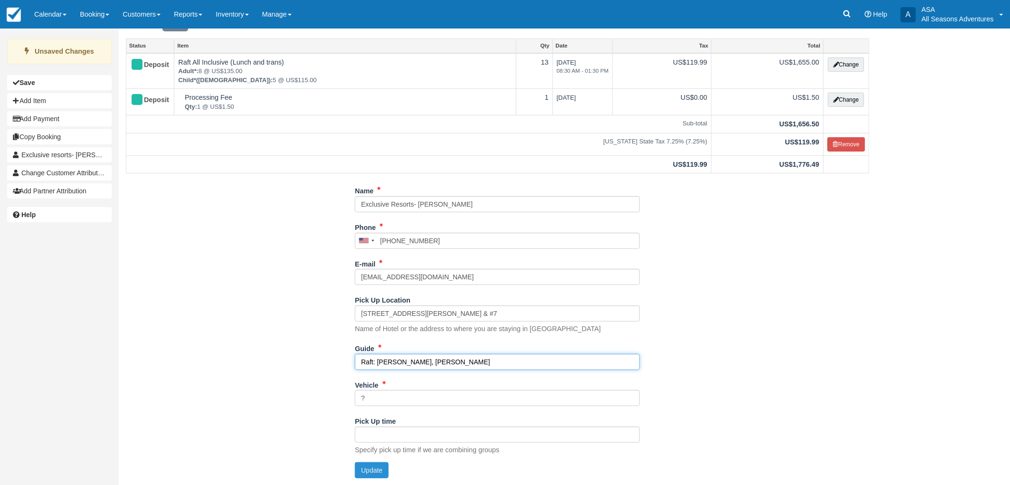
type input "Raft: Mitch, Hannah, Beth"
click at [372, 472] on button "Update" at bounding box center [372, 470] width 34 height 16
type input "+14356590630"
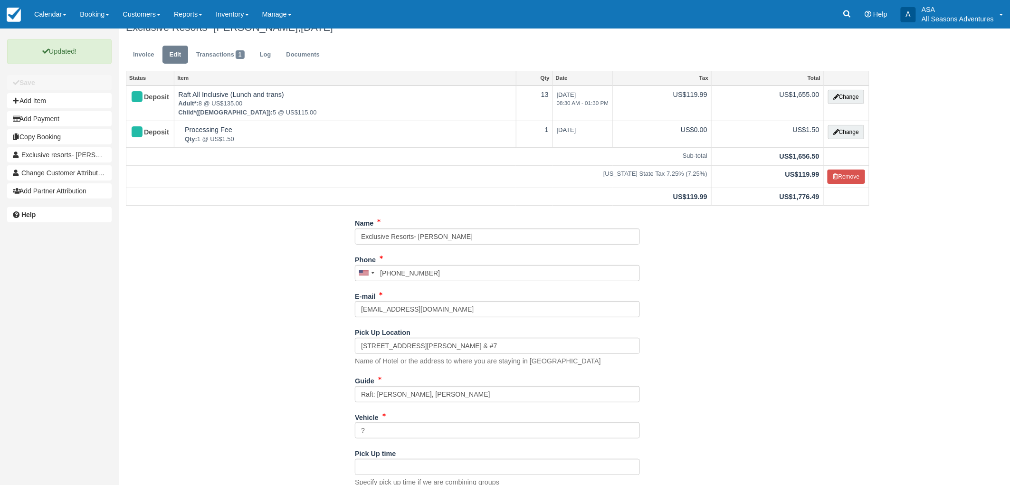
scroll to position [0, 0]
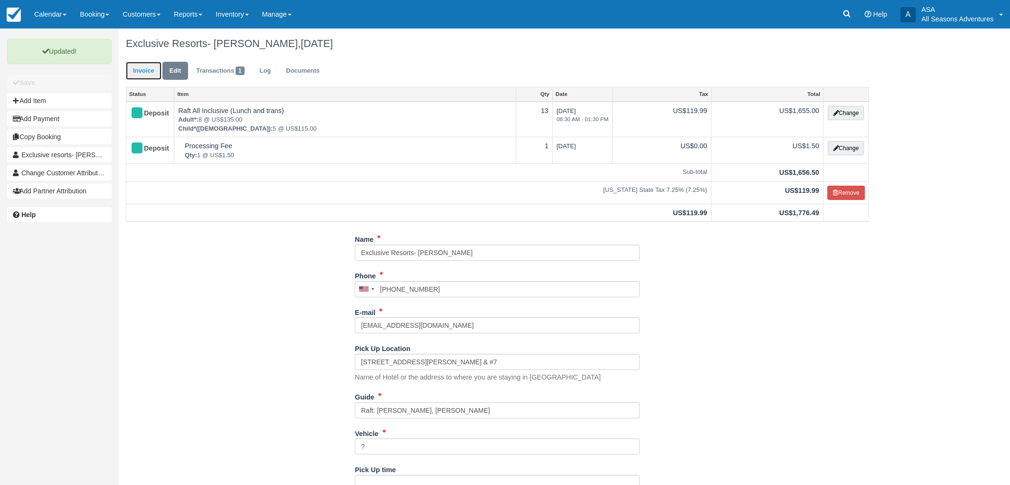
click at [140, 73] on link "Invoice" at bounding box center [144, 71] width 36 height 19
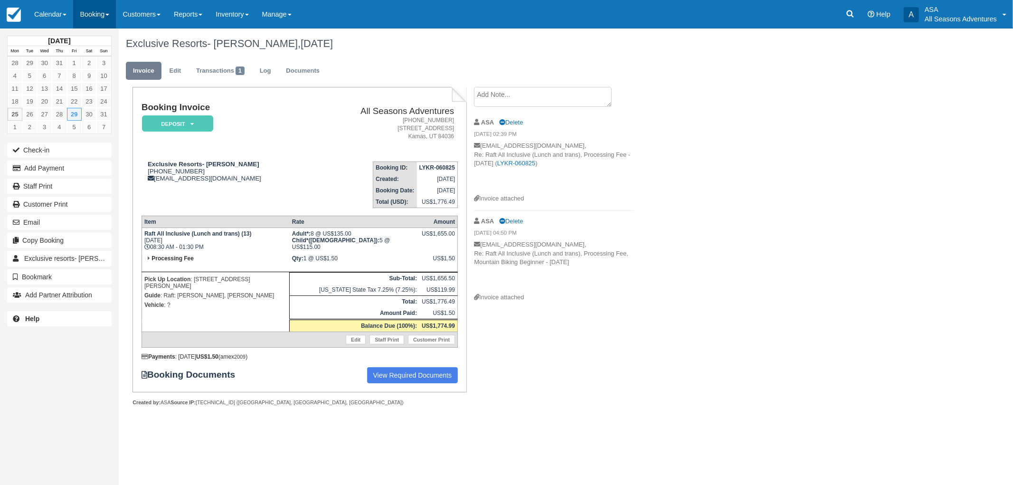
click at [91, 17] on link "Booking" at bounding box center [94, 14] width 43 height 29
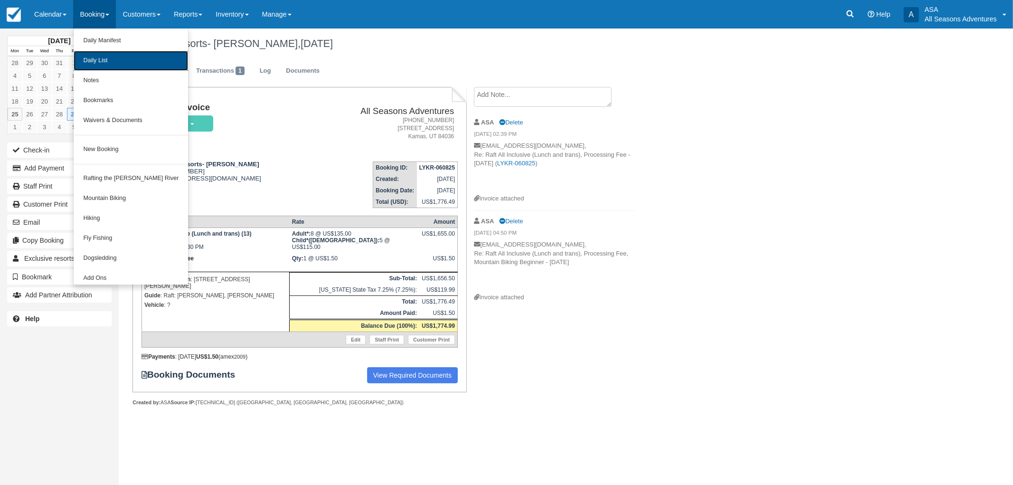
click at [105, 55] on link "Daily List" at bounding box center [131, 61] width 114 height 20
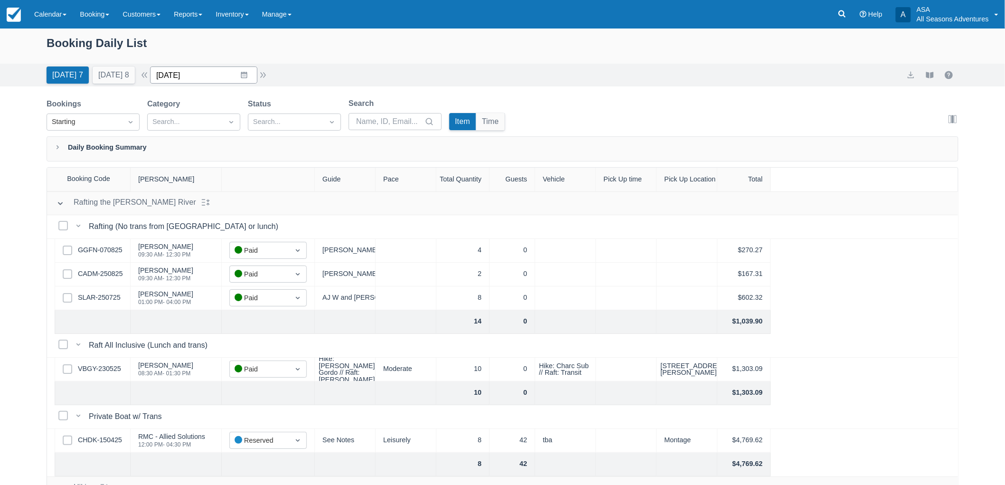
click at [241, 72] on input "08/25/25" at bounding box center [203, 75] width 107 height 17
click at [269, 222] on td "29" at bounding box center [263, 220] width 19 height 18
type input "08/29/25"
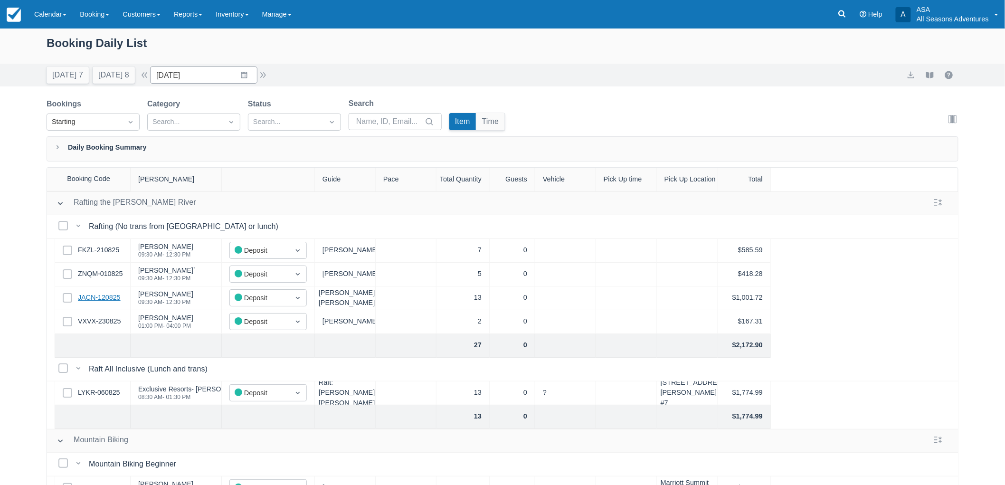
click at [119, 301] on link "JACN-120825" at bounding box center [99, 298] width 43 height 10
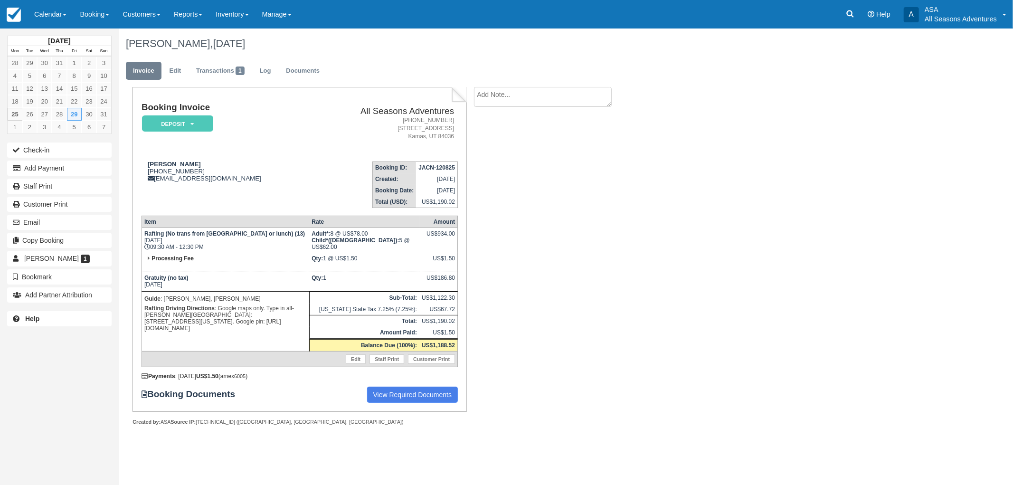
click at [169, 59] on ul "Invoice Edit Transactions 1 Log Documents" at bounding box center [499, 73] width 746 height 29
click at [172, 66] on link "Edit" at bounding box center [175, 71] width 26 height 19
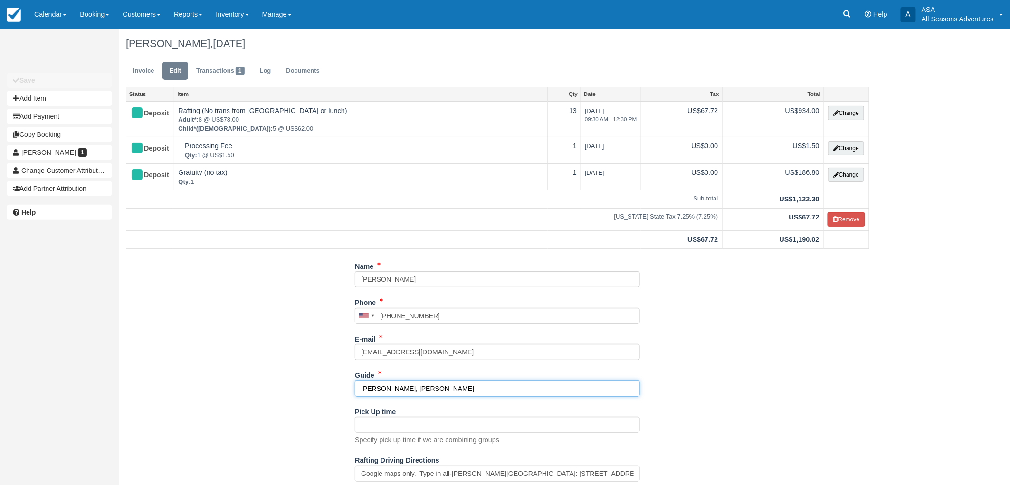
click at [403, 389] on input "[PERSON_NAME], [PERSON_NAME]" at bounding box center [497, 389] width 285 height 16
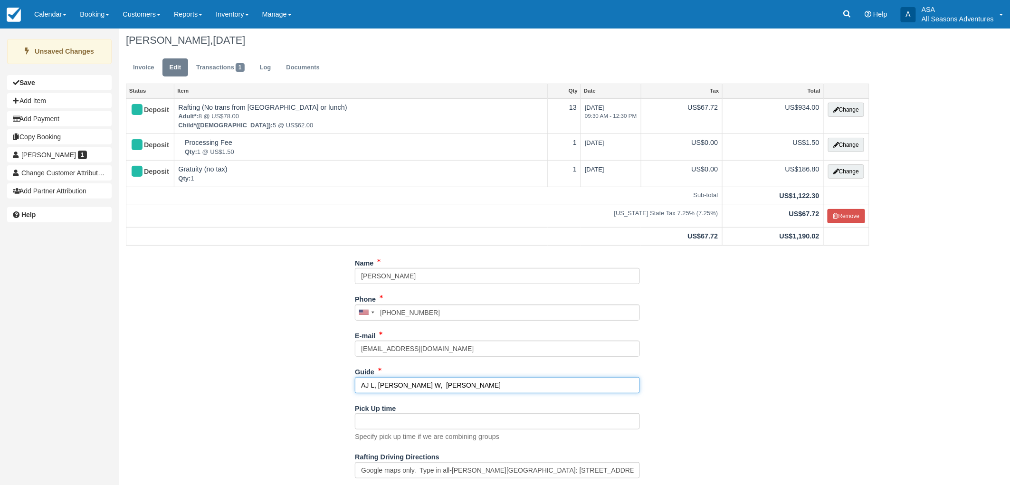
scroll to position [27, 0]
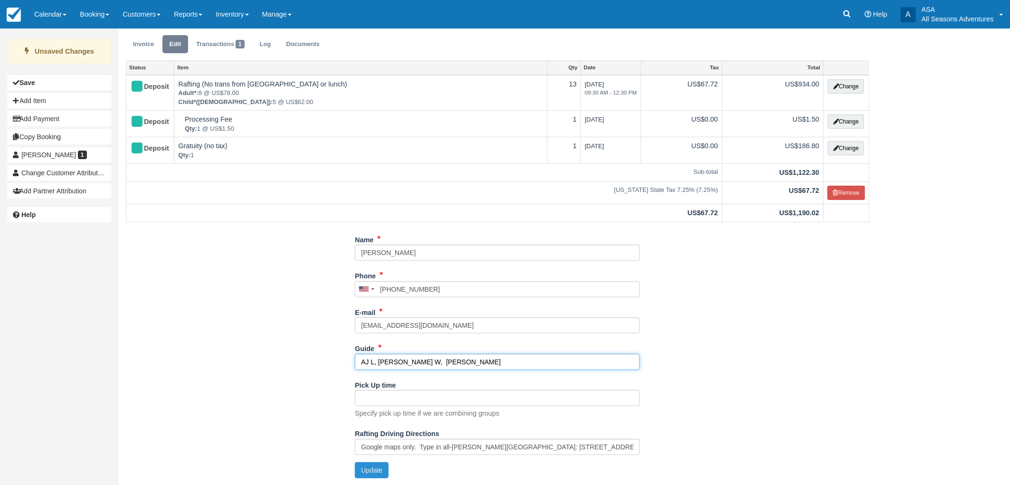
type input "AJ L, [PERSON_NAME] W, [PERSON_NAME]"
click at [362, 476] on button "Update" at bounding box center [372, 470] width 34 height 16
type input "[PHONE_NUMBER]"
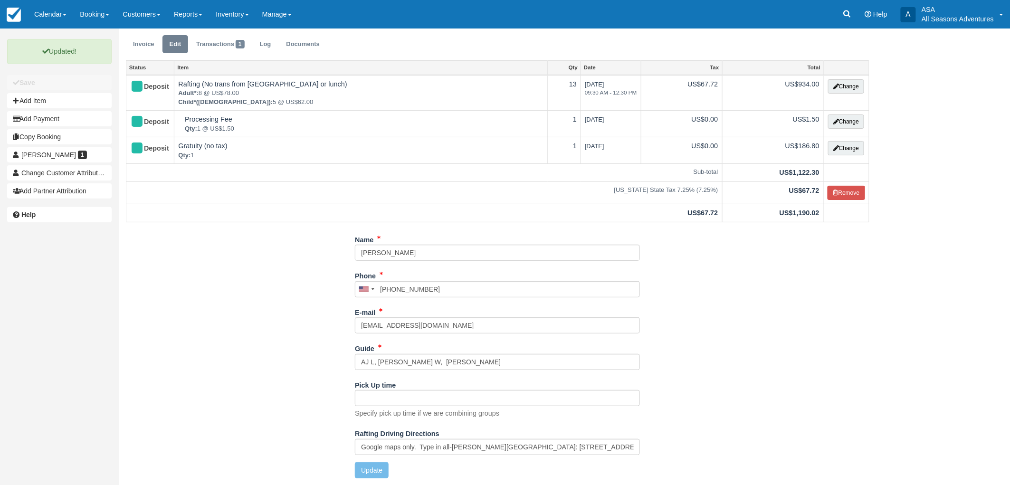
scroll to position [0, 0]
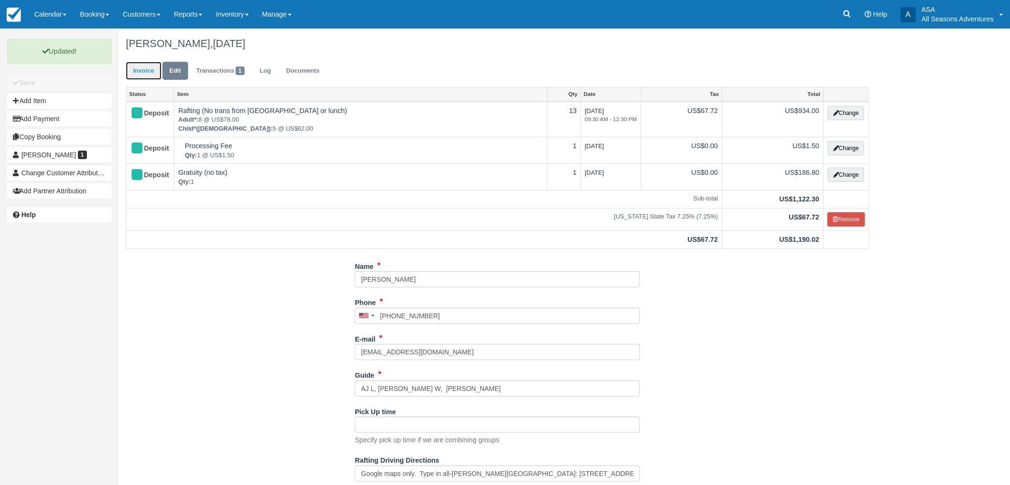
click at [147, 78] on link "Invoice" at bounding box center [144, 71] width 36 height 19
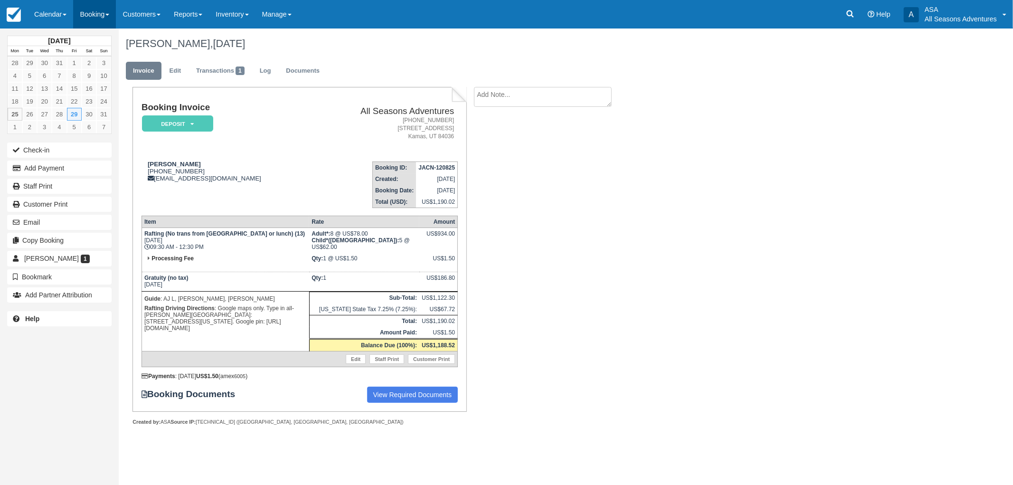
click at [104, 19] on link "Booking" at bounding box center [94, 14] width 43 height 29
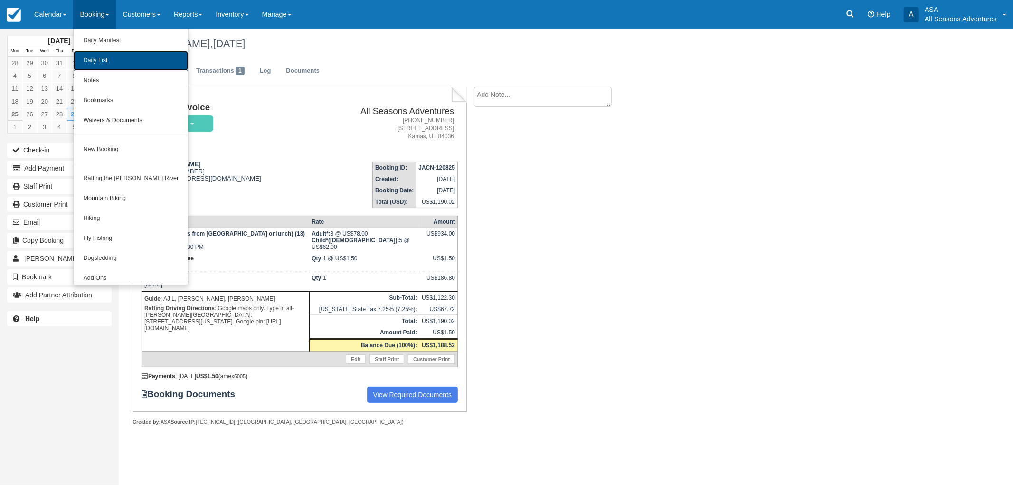
click at [110, 67] on link "Daily List" at bounding box center [131, 61] width 114 height 20
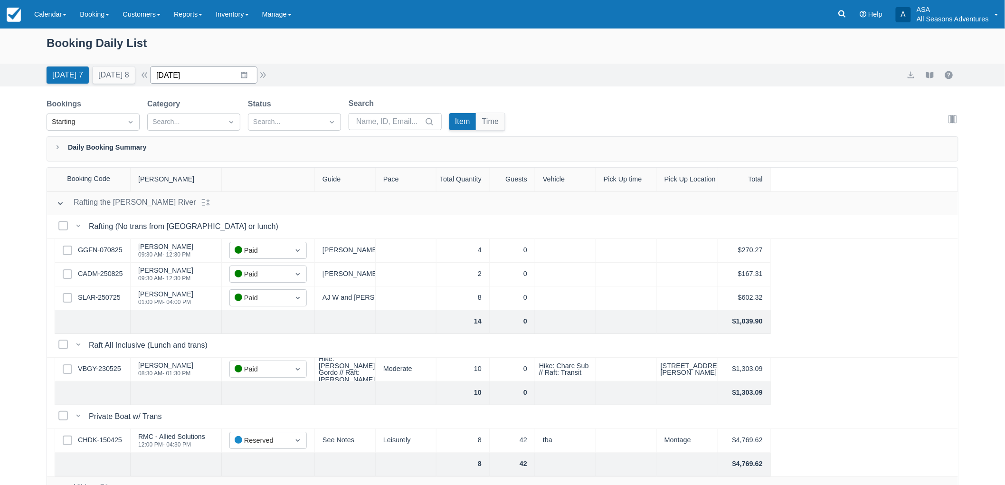
click at [214, 82] on input "08/25/25" at bounding box center [203, 75] width 107 height 17
click at [267, 218] on td "29" at bounding box center [263, 220] width 19 height 18
type input "08/29/25"
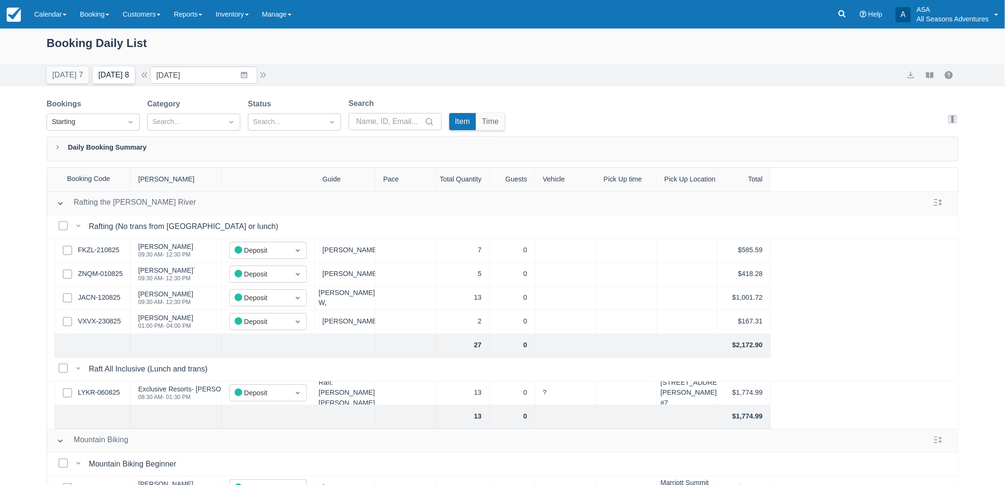
click at [106, 78] on button "Tomorrow 8" at bounding box center [114, 75] width 42 height 17
type input "[DATE]"
